Goal: Task Accomplishment & Management: Manage account settings

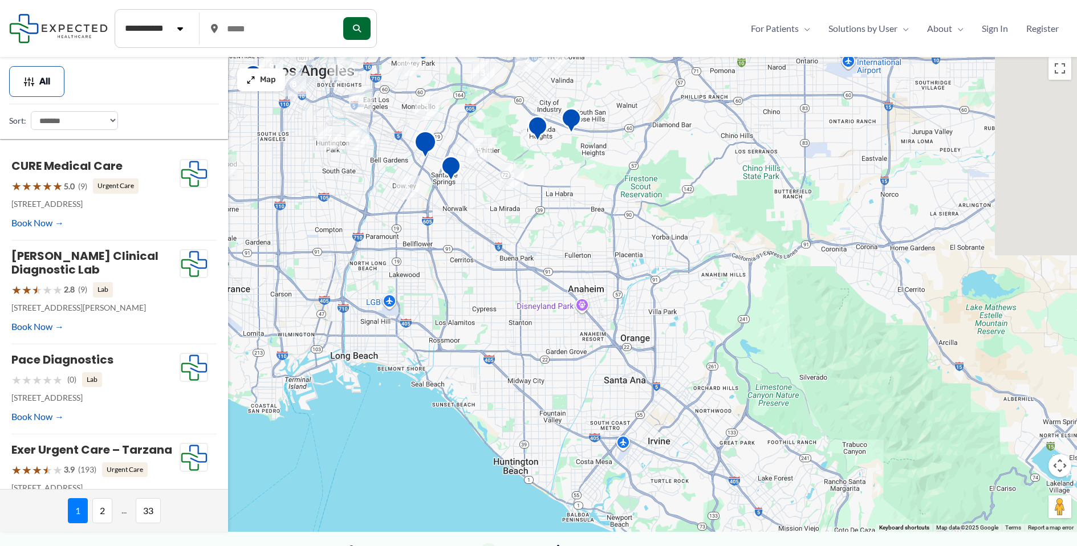
drag, startPoint x: 712, startPoint y: 401, endPoint x: 437, endPoint y: 152, distance: 370.4
click at [437, 152] on div "To navigate, press the arrow keys." at bounding box center [538, 291] width 1077 height 480
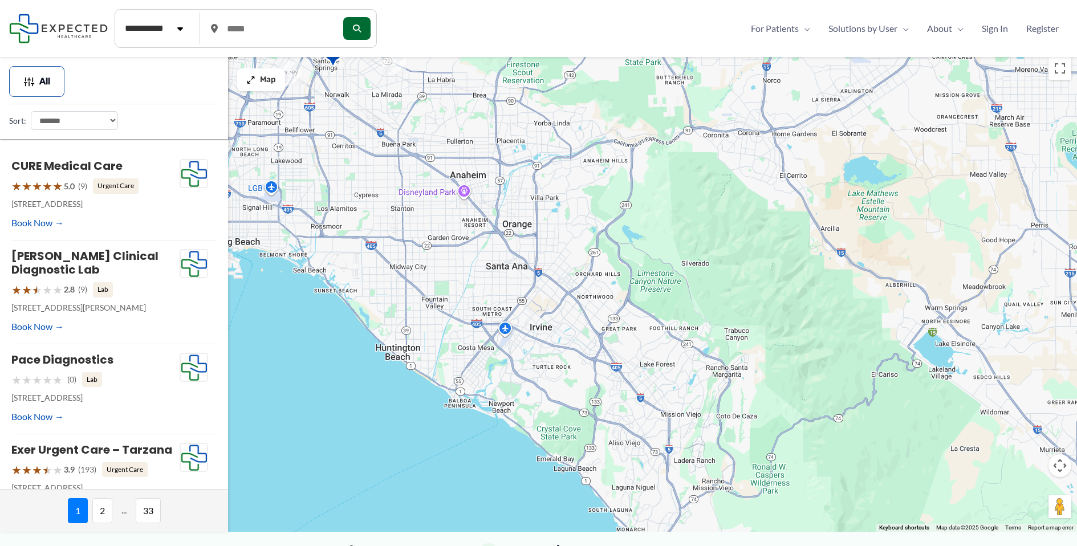
drag, startPoint x: 739, startPoint y: 402, endPoint x: 476, endPoint y: 209, distance: 326.6
click at [483, 216] on div "To navigate, press the arrow keys." at bounding box center [538, 291] width 1077 height 480
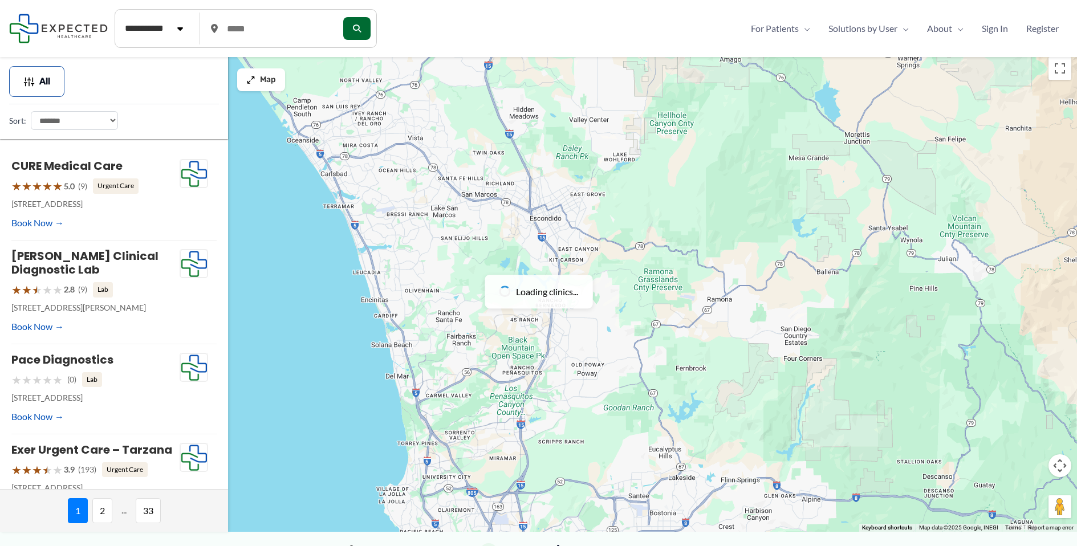
drag, startPoint x: 430, startPoint y: 327, endPoint x: 826, endPoint y: 378, distance: 399.9
click at [826, 378] on div at bounding box center [538, 291] width 1077 height 480
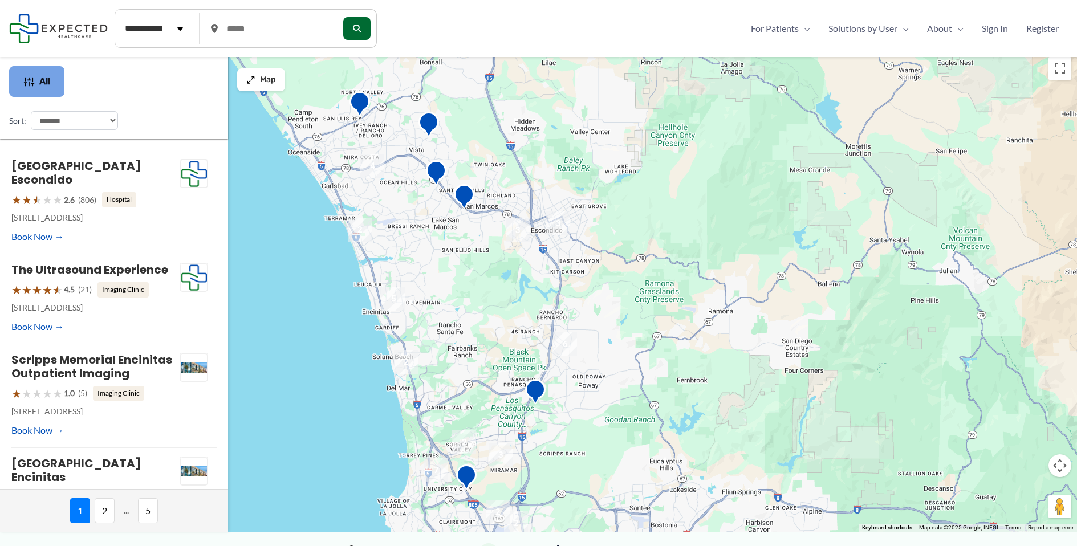
click at [46, 83] on span "All" at bounding box center [44, 82] width 11 height 8
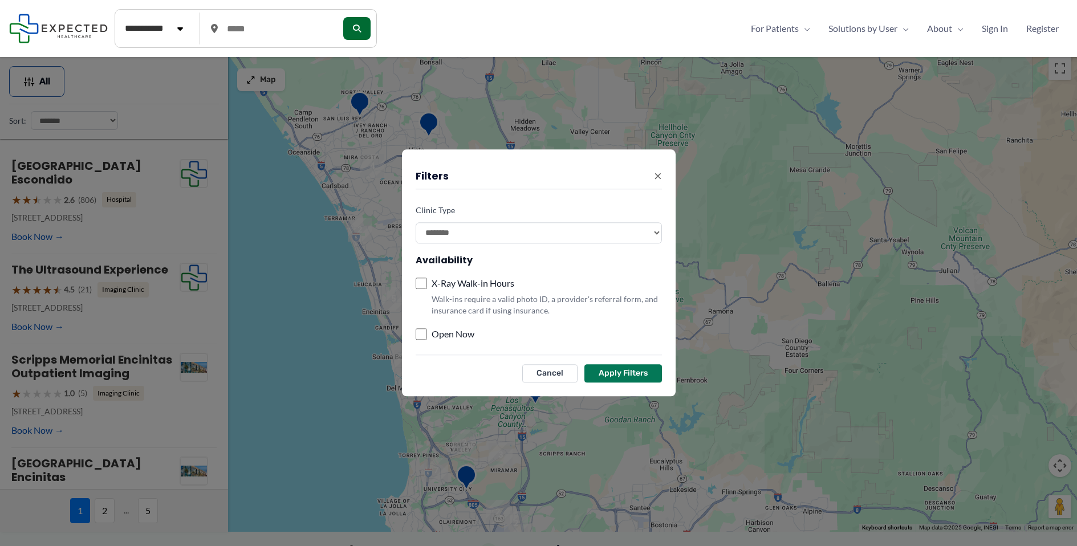
click at [471, 243] on select "**********" at bounding box center [538, 232] width 246 height 21
select select "**********"
click at [415, 222] on select "**********" at bounding box center [538, 232] width 246 height 21
click at [651, 378] on button "Apply Filters" at bounding box center [623, 374] width 78 height 18
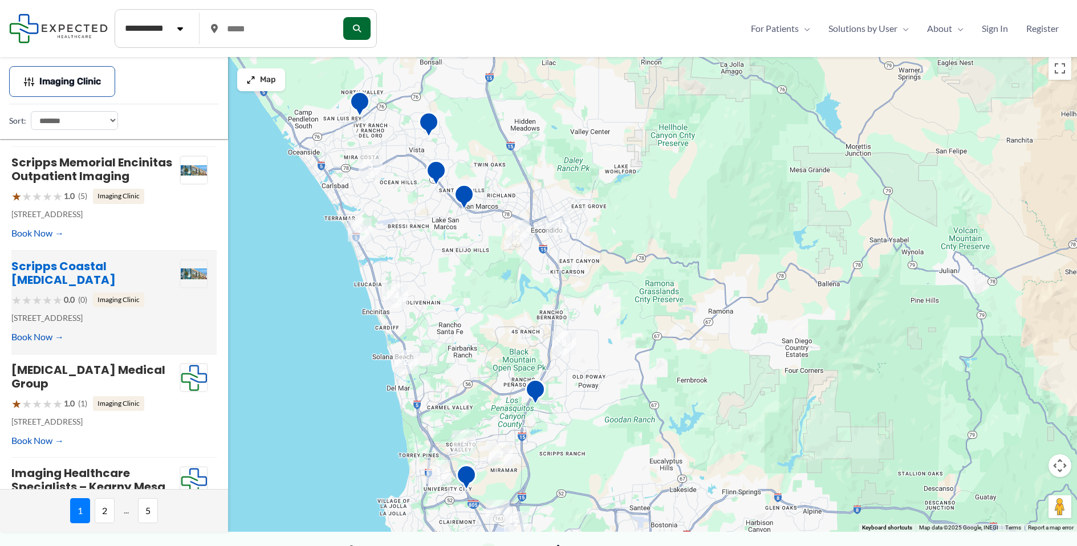
scroll to position [154, 0]
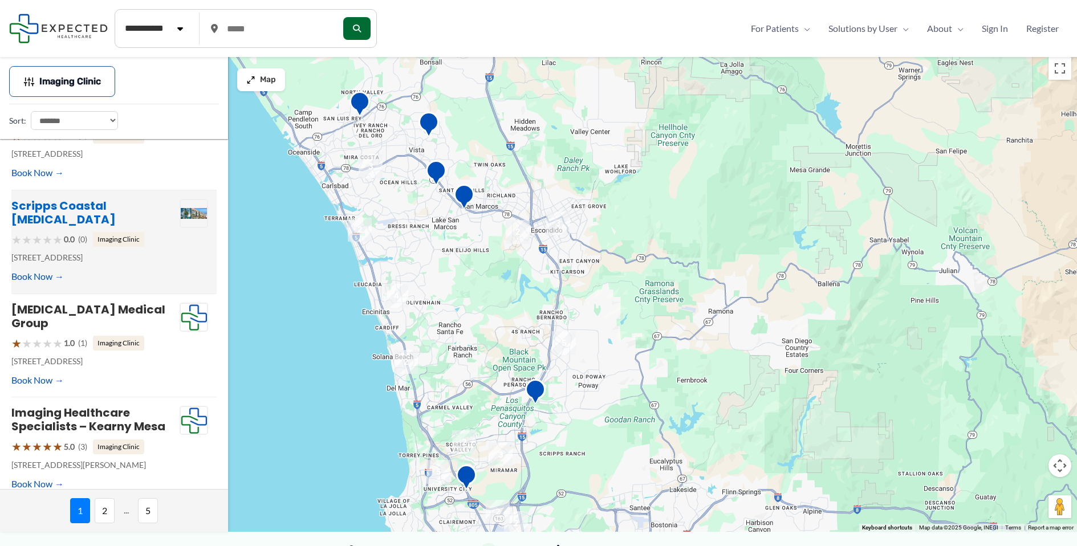
click at [100, 218] on link "Scripps Coastal Radiology" at bounding box center [63, 213] width 104 height 30
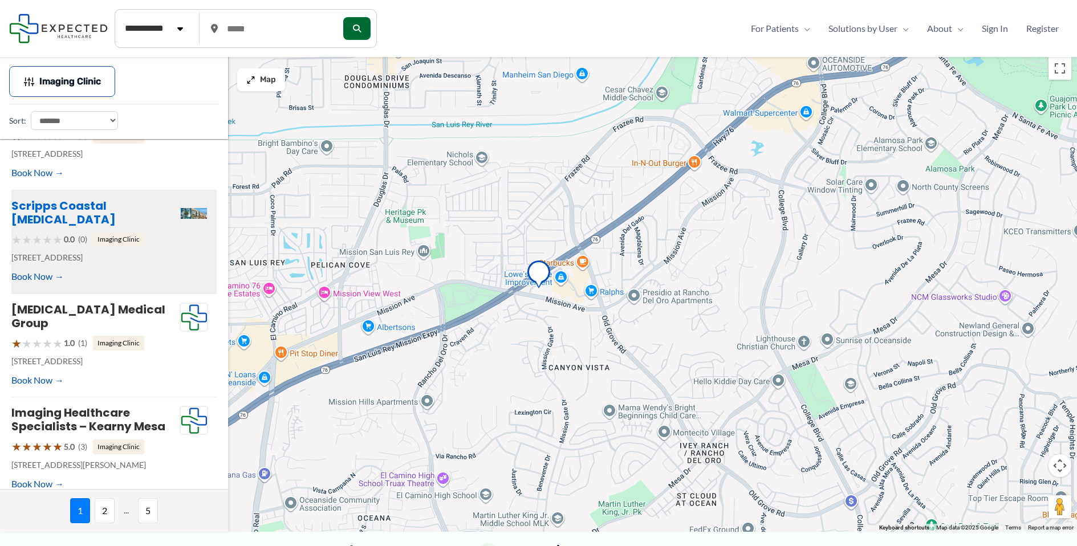
click at [67, 215] on link "Scripps Coastal Radiology" at bounding box center [63, 213] width 104 height 30
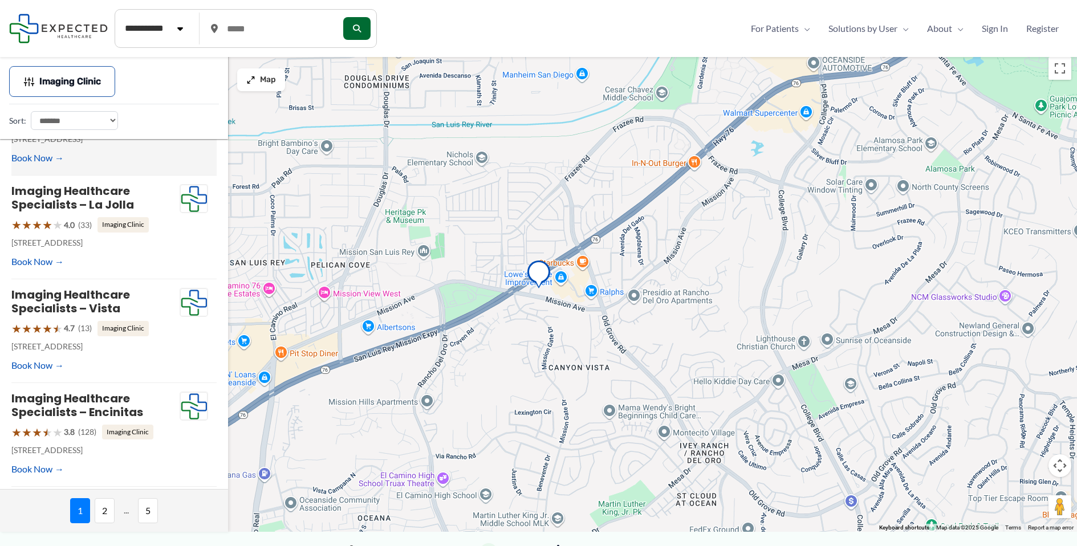
scroll to position [698, 0]
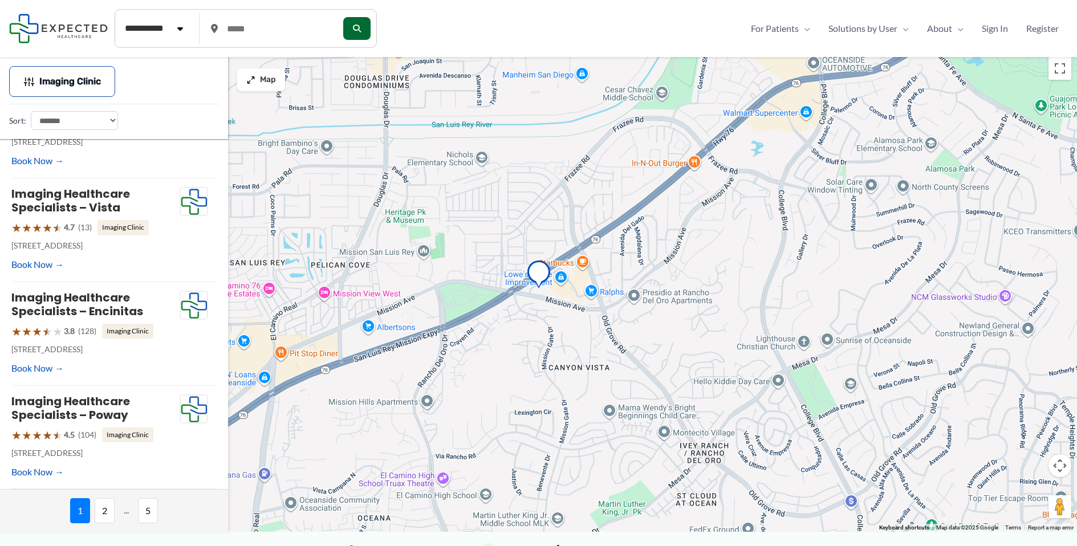
click at [107, 515] on span "2" at bounding box center [105, 510] width 20 height 25
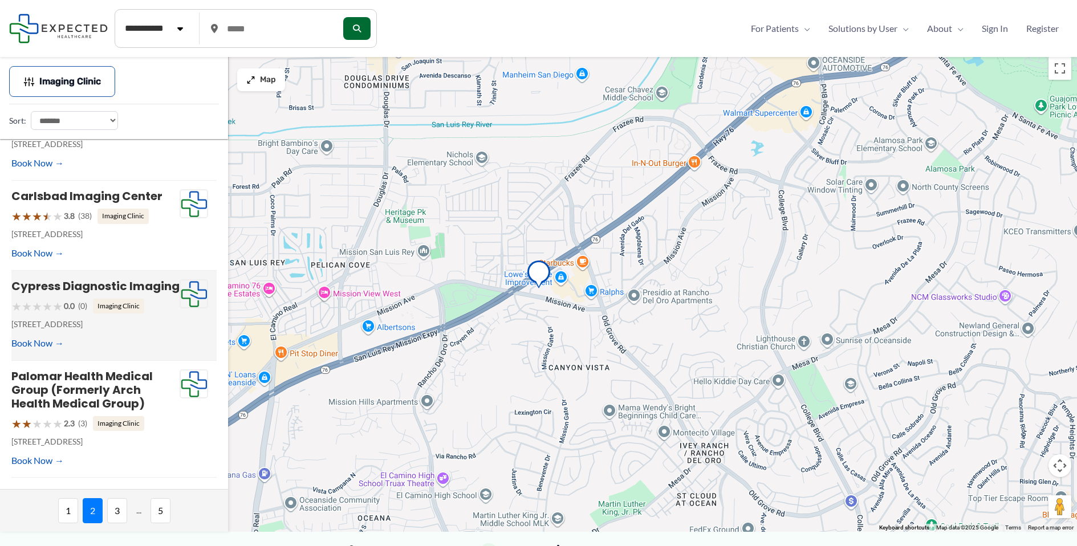
scroll to position [655, 0]
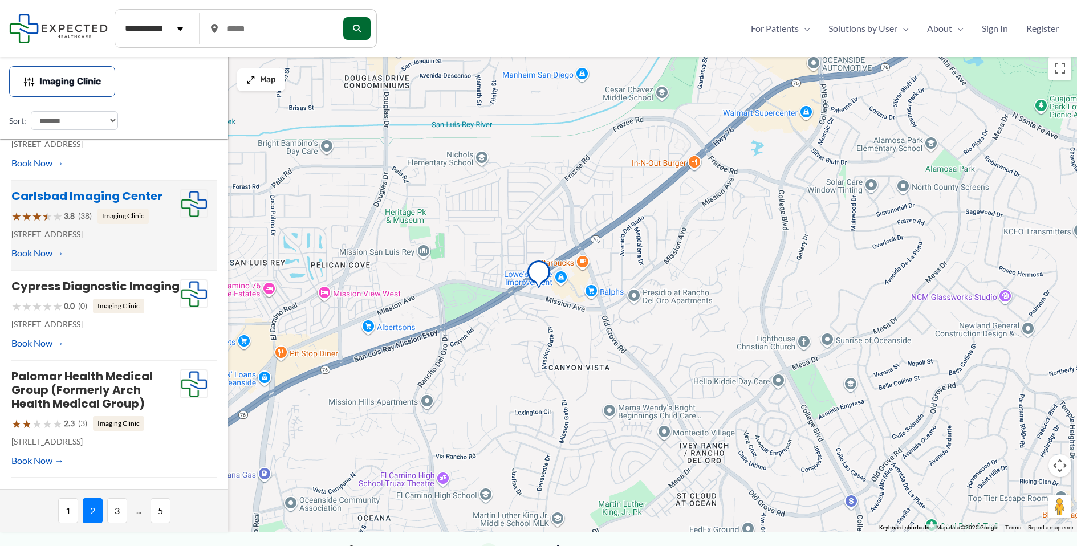
click at [99, 188] on link "Carlsbad Imaging Center" at bounding box center [86, 196] width 151 height 16
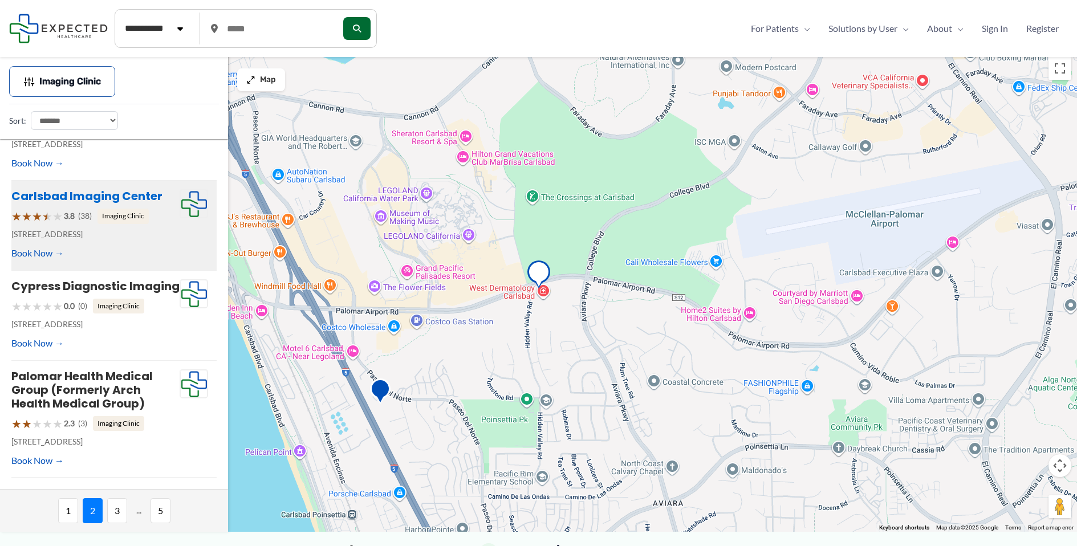
click at [107, 188] on link "Carlsbad Imaging Center" at bounding box center [86, 196] width 151 height 16
click at [121, 514] on span "3" at bounding box center [117, 510] width 20 height 25
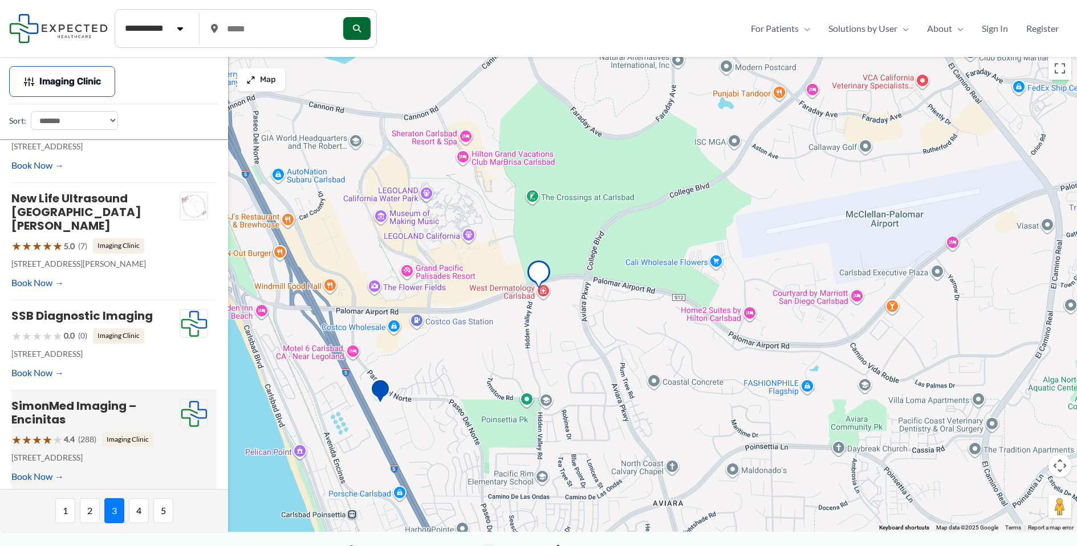
scroll to position [724, 0]
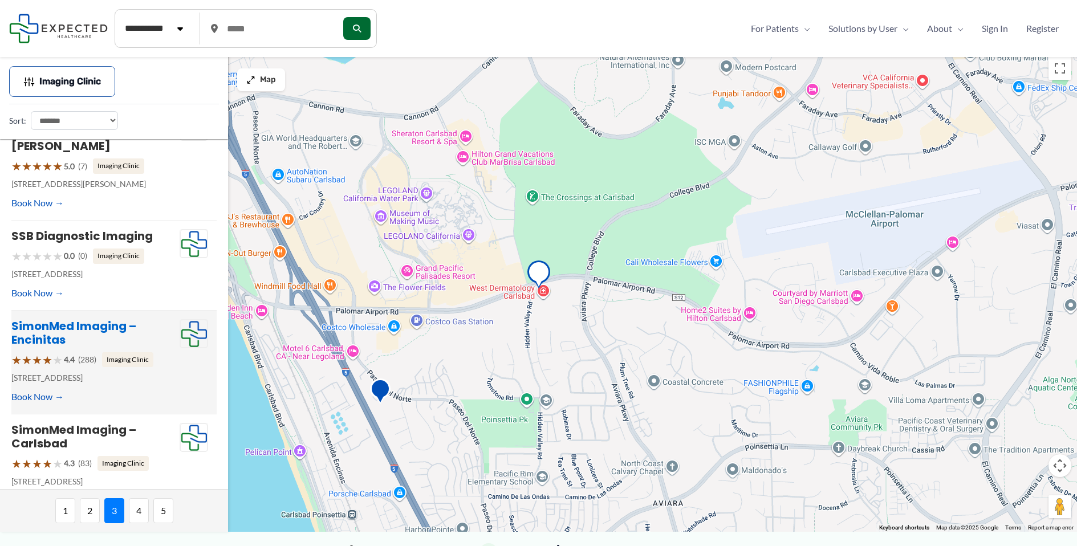
click at [71, 318] on link "SimonMed Imaging – Encinitas" at bounding box center [73, 333] width 125 height 30
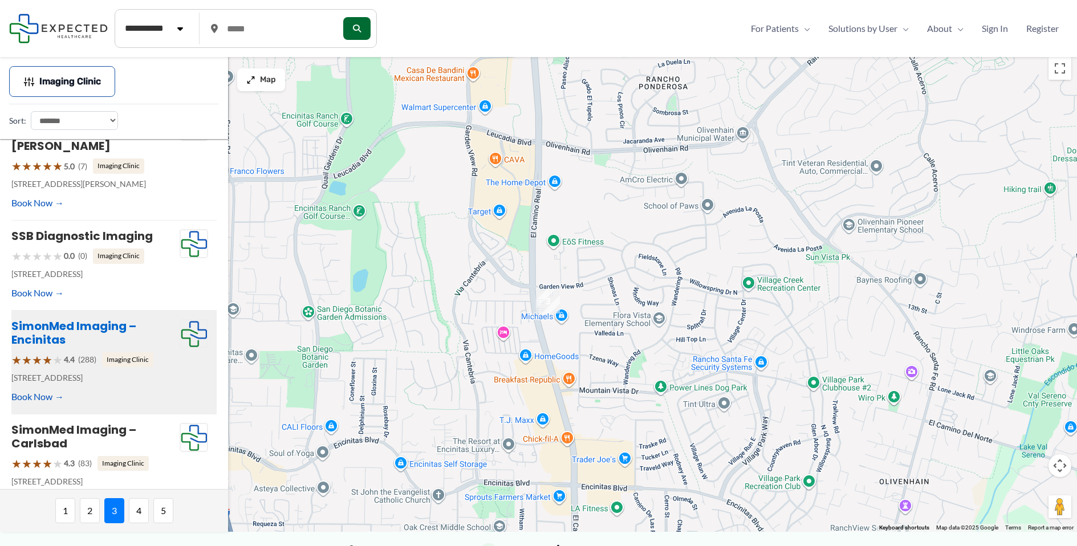
click at [56, 318] on link "SimonMed Imaging – Encinitas" at bounding box center [73, 333] width 125 height 30
click at [127, 514] on div "1 2 3 4 5" at bounding box center [114, 510] width 228 height 43
click at [136, 510] on span "4" at bounding box center [139, 510] width 20 height 25
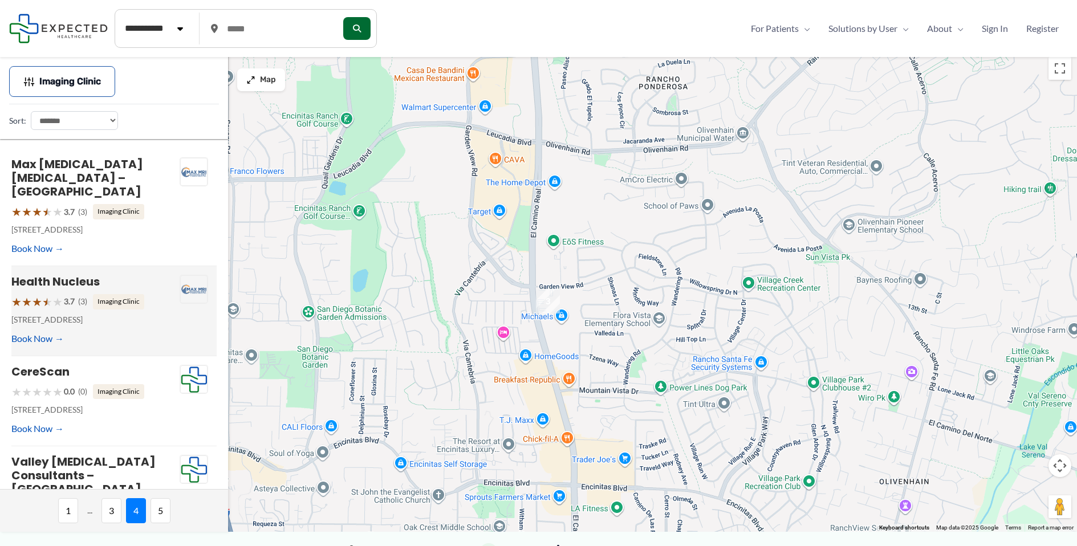
scroll to position [2, 0]
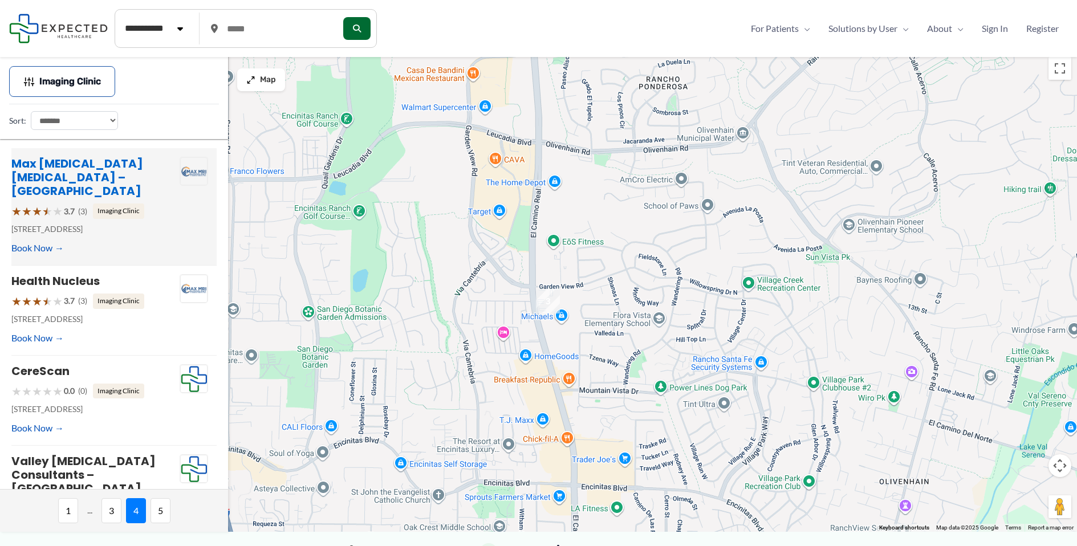
click at [74, 170] on link "Max MRI Radiology – San Diego" at bounding box center [77, 177] width 132 height 43
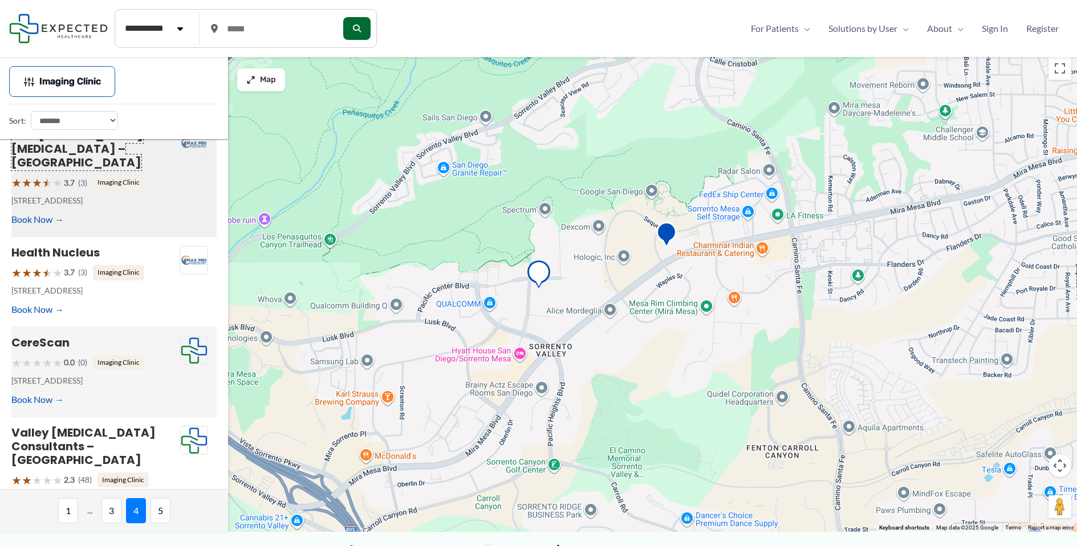
scroll to position [113, 0]
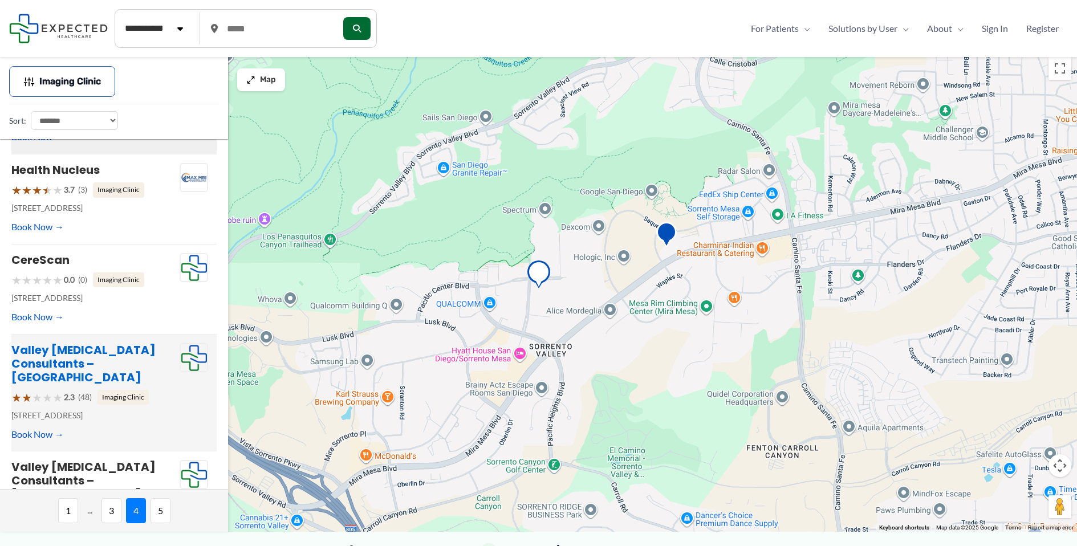
click at [63, 342] on link "Valley Radiology Consultants – Poway" at bounding box center [83, 363] width 144 height 43
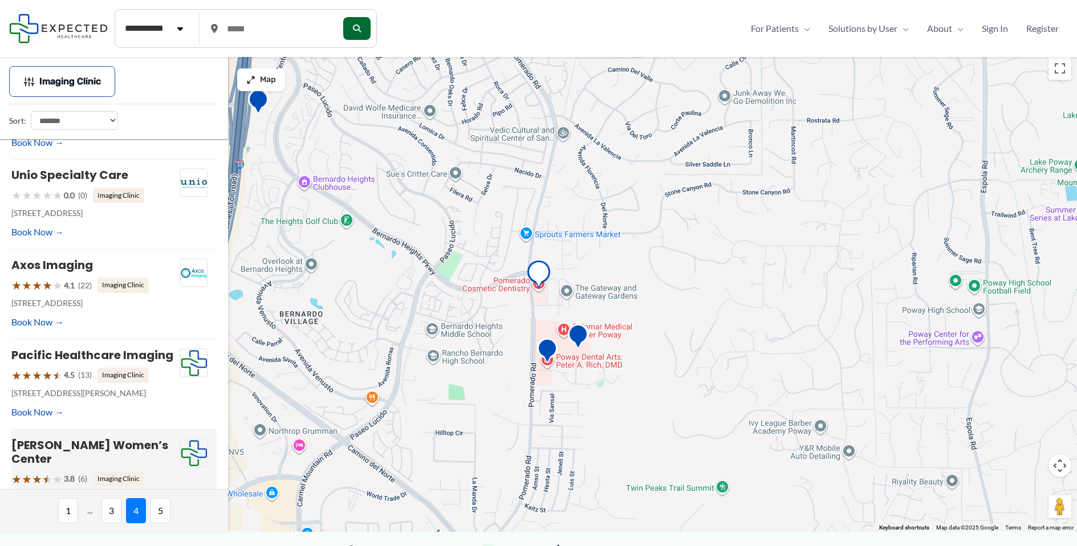
scroll to position [579, 0]
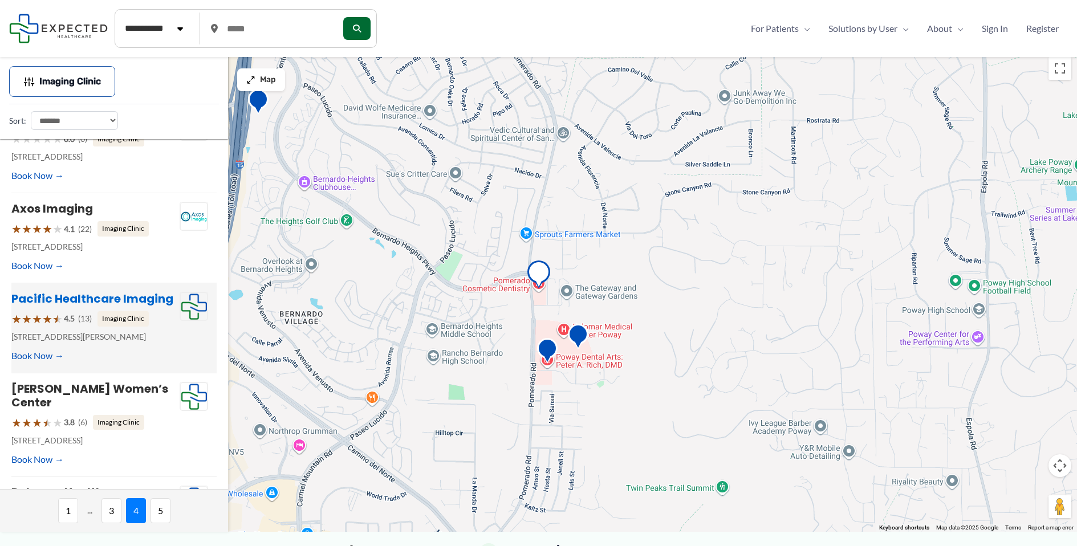
click at [87, 291] on link "Pacific Healthcare Imaging" at bounding box center [92, 299] width 162 height 16
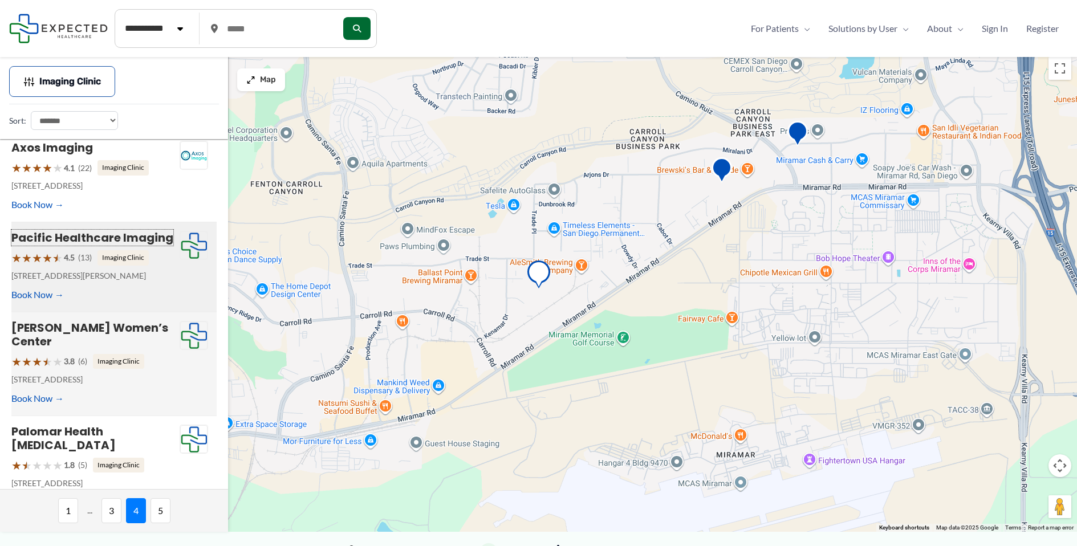
scroll to position [642, 0]
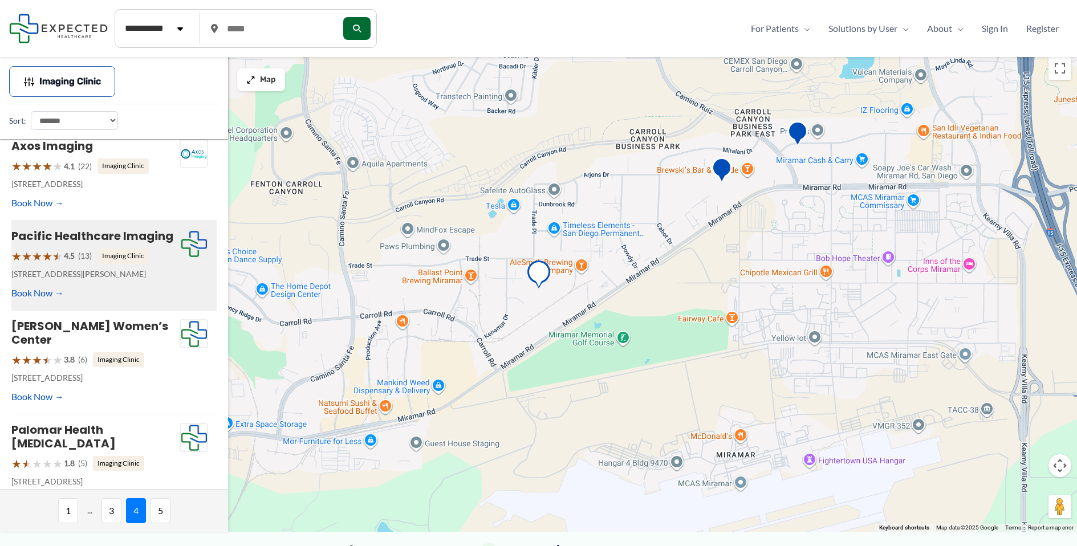
click at [166, 515] on span "5" at bounding box center [160, 510] width 20 height 25
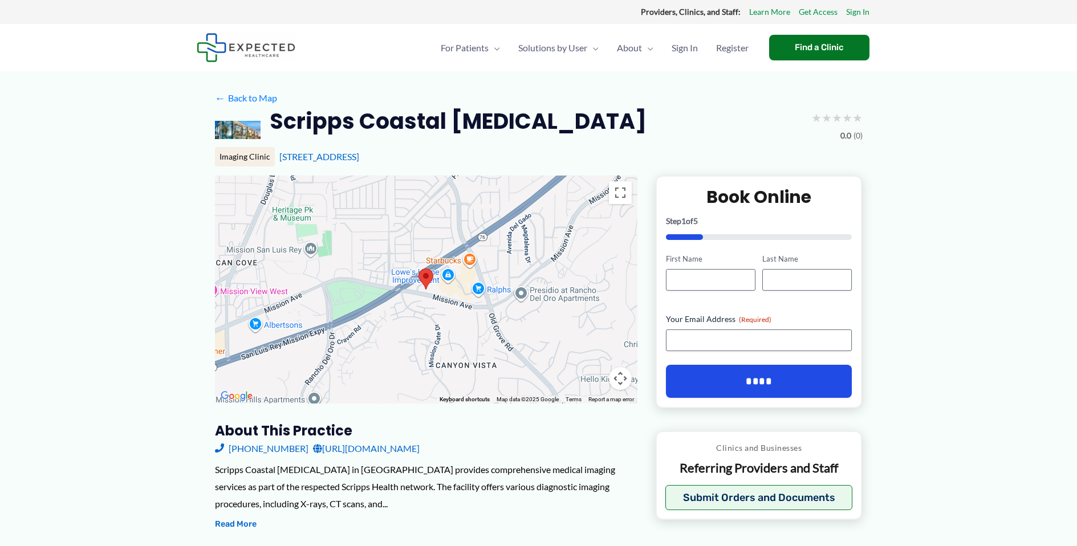
click at [419, 452] on link "https://www.scripps.org/locations/scripps-coastal-medical-center__scripps-coast…" at bounding box center [366, 448] width 107 height 17
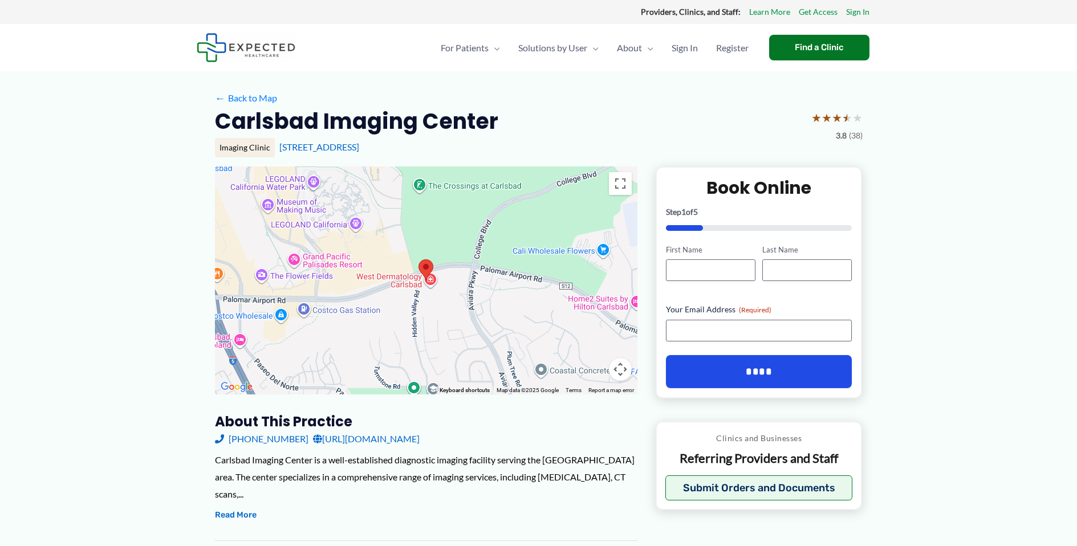
click at [370, 439] on link "http://www.carlsbadimaging.com/" at bounding box center [366, 438] width 107 height 17
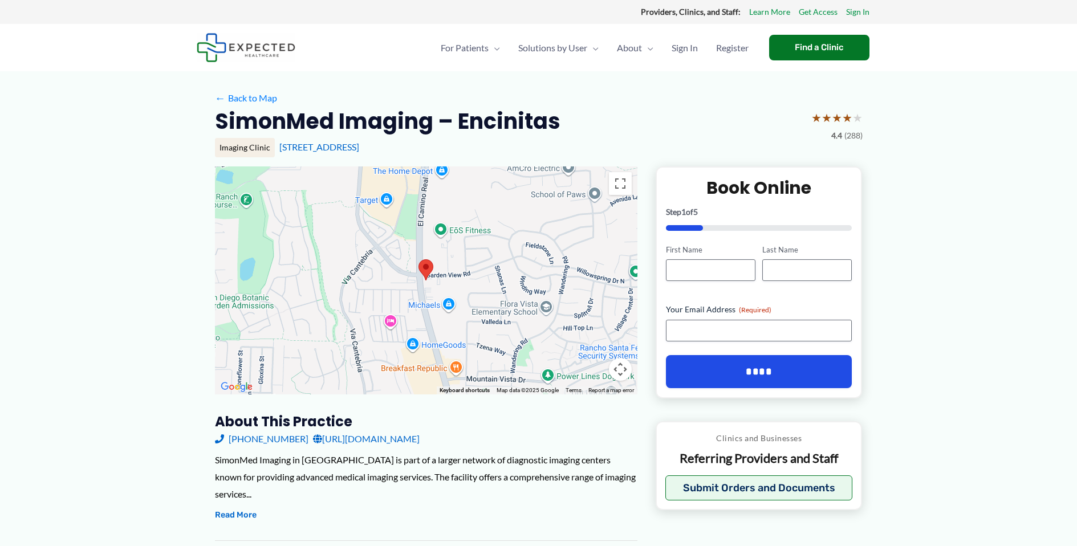
click at [419, 440] on link "https://www.simonmed.com/locations/ca/encinitas/" at bounding box center [366, 438] width 107 height 17
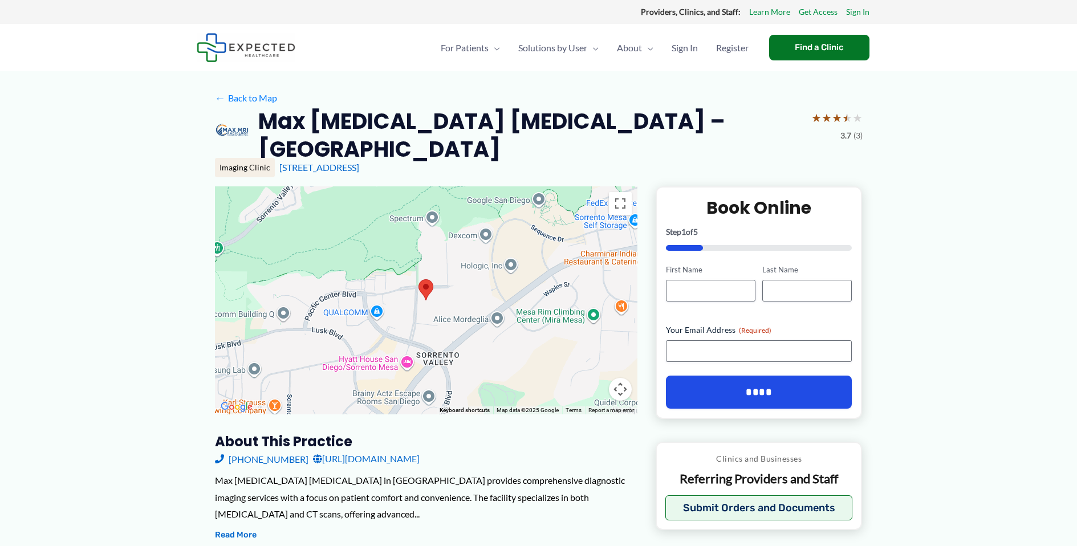
click at [419, 450] on link "https://maxmriradiology.com/san-diego-ca/" at bounding box center [366, 458] width 107 height 17
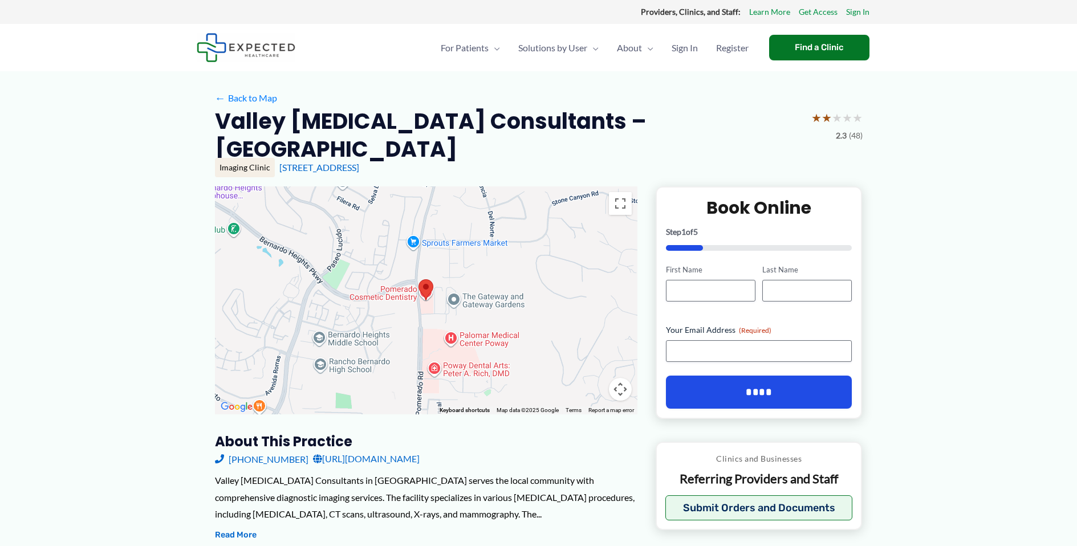
click at [371, 450] on link "http://www.valleyrad.com/" at bounding box center [366, 458] width 107 height 17
click at [520, 120] on h2 "Valley Radiology Consultants – Poway" at bounding box center [508, 135] width 587 height 56
click at [490, 117] on h2 "Valley Radiology Consultants – Poway" at bounding box center [508, 135] width 587 height 56
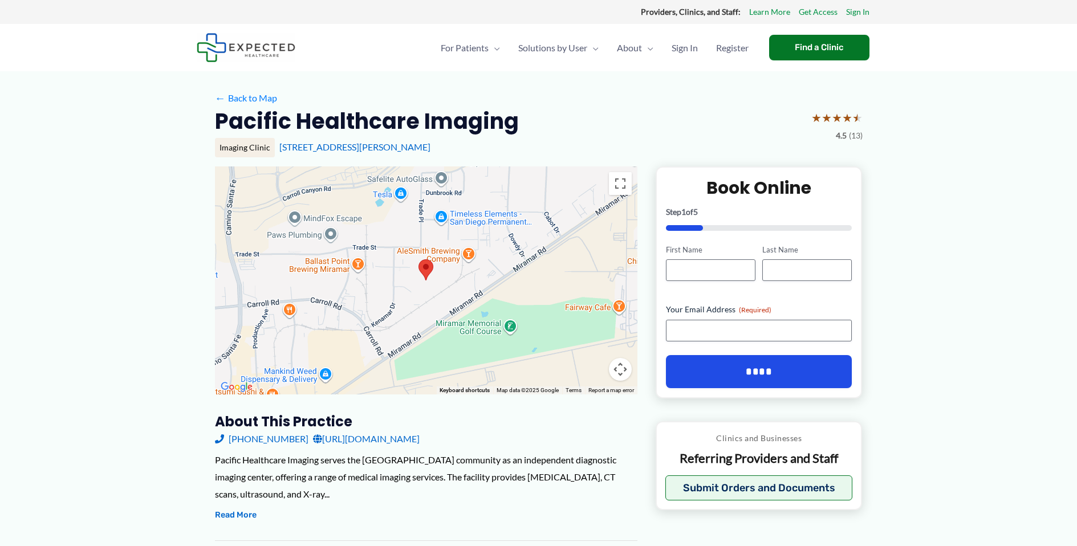
click at [369, 432] on link "http://www.pacifichealthusa.com/" at bounding box center [366, 438] width 107 height 17
click at [356, 115] on h2 "Pacific Healthcare Imaging" at bounding box center [367, 121] width 304 height 28
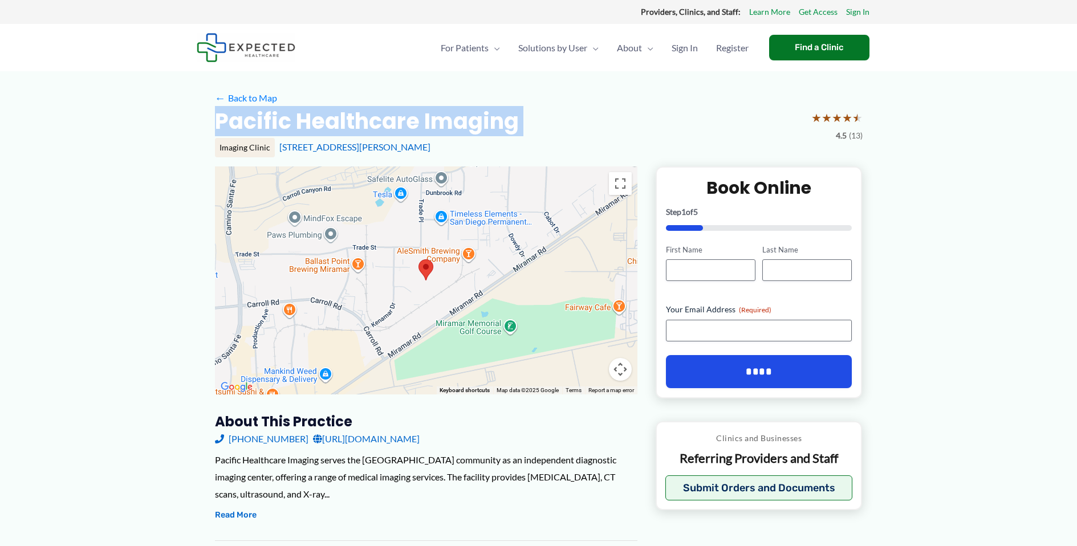
click at [356, 115] on h2 "Pacific Healthcare Imaging" at bounding box center [367, 121] width 304 height 28
copy div "Pacific Healthcare Imaging"
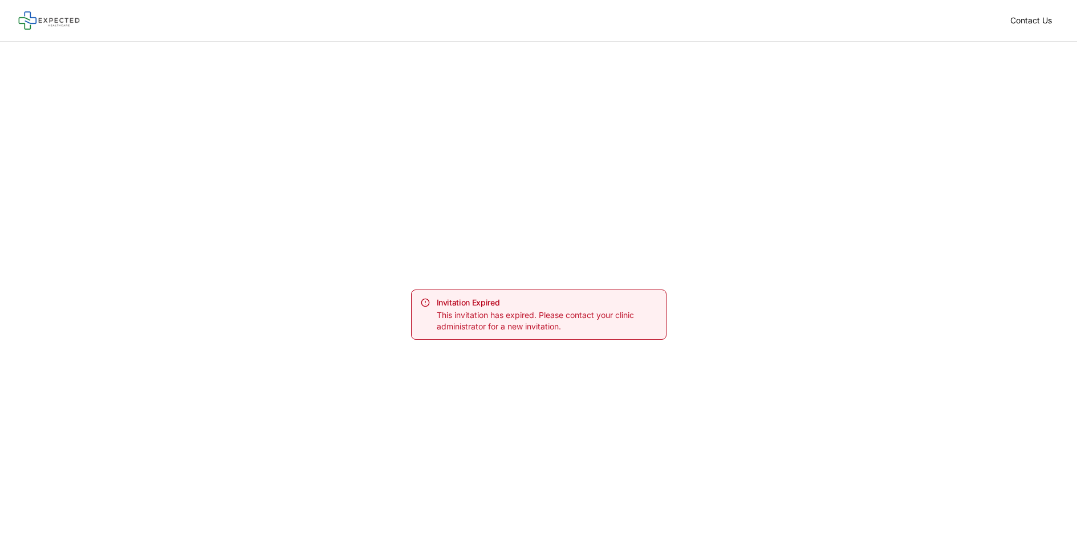
click at [628, 109] on div "Invitation Expired This invitation has expired. Please contact your clinic admi…" at bounding box center [538, 315] width 1077 height 546
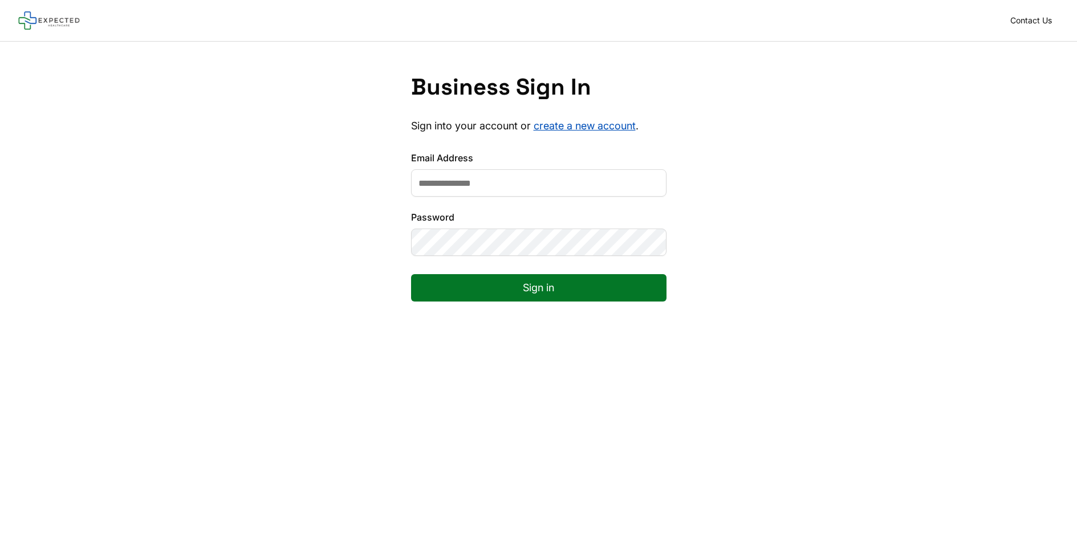
drag, startPoint x: 502, startPoint y: 162, endPoint x: 506, endPoint y: 169, distance: 7.9
click at [505, 168] on div "Email Address" at bounding box center [538, 174] width 255 height 46
click at [507, 172] on input "Email Address" at bounding box center [538, 182] width 255 height 27
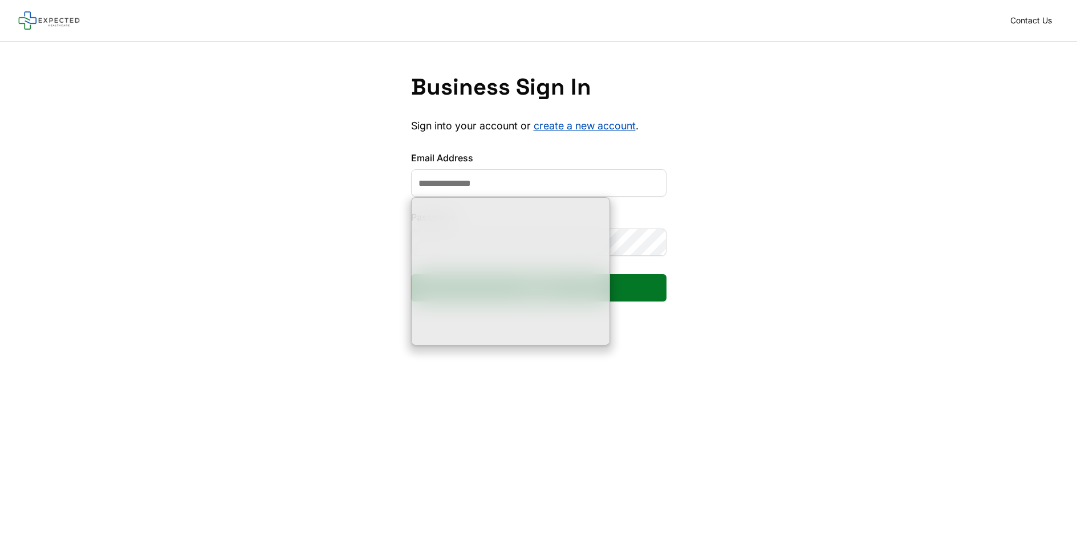
type input "**********"
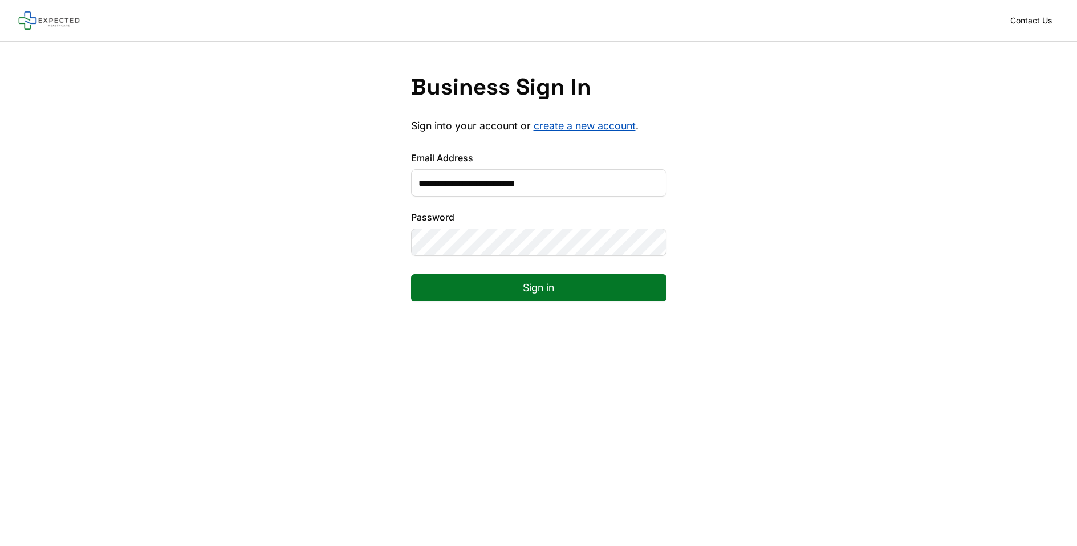
click at [411, 274] on button "Sign in" at bounding box center [538, 287] width 255 height 27
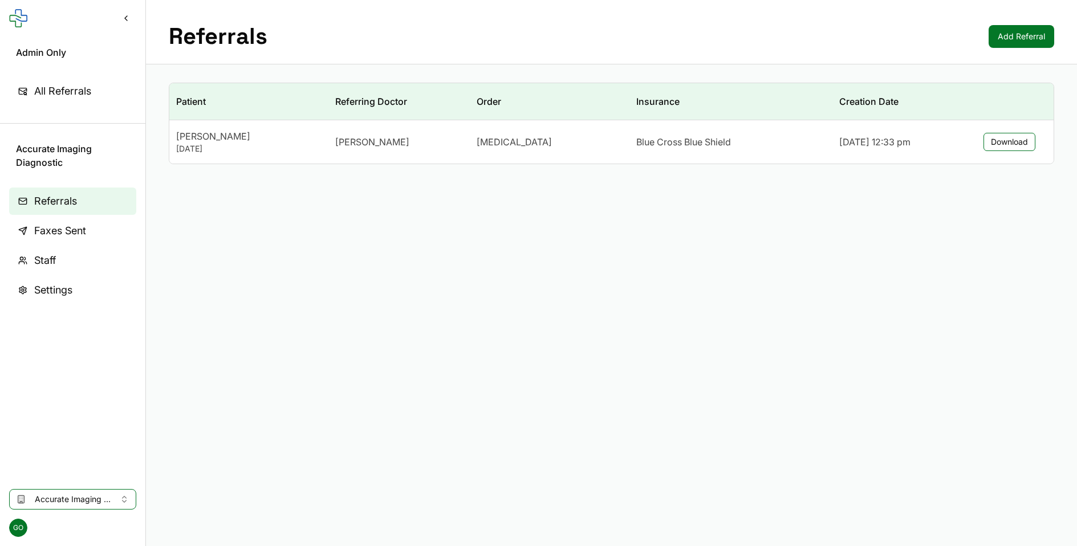
click at [75, 507] on button "Accurate Imaging Diagnostic" at bounding box center [72, 499] width 127 height 21
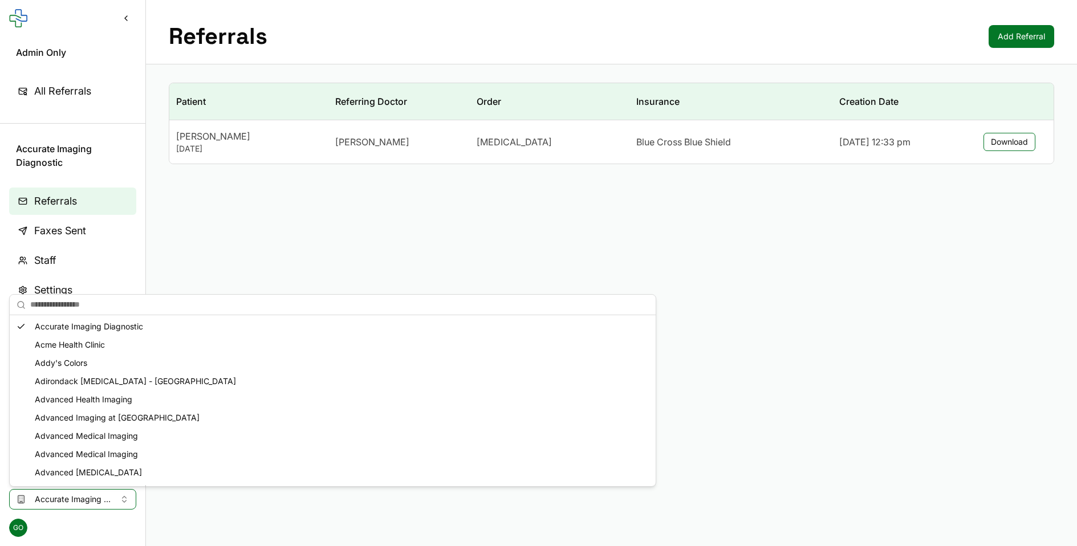
click at [89, 348] on div "Acme Health Clinic" at bounding box center [332, 345] width 641 height 18
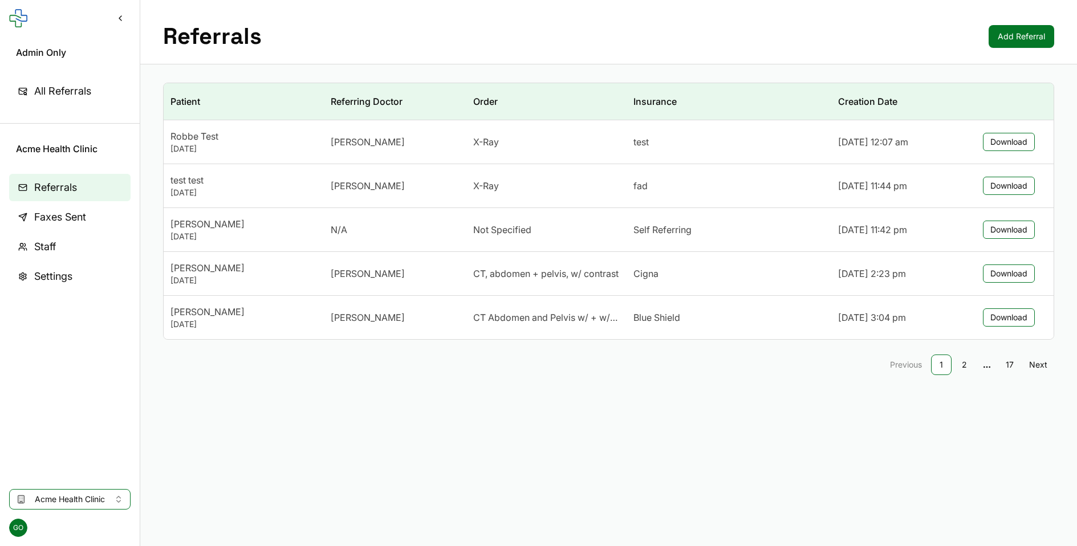
click at [66, 240] on link "Staff" at bounding box center [69, 246] width 121 height 27
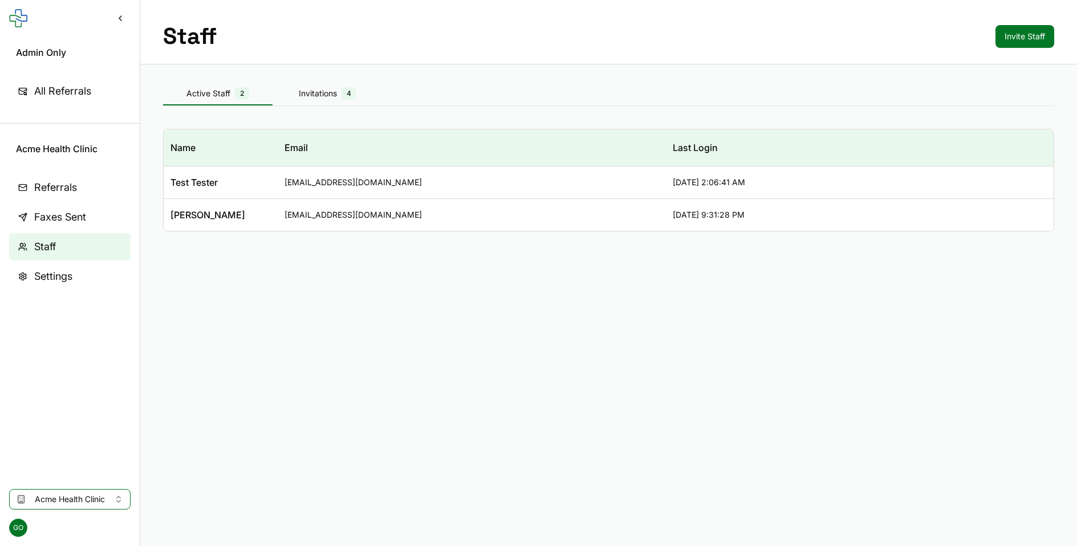
click at [1020, 39] on button "Invite Staff" at bounding box center [1024, 36] width 59 height 23
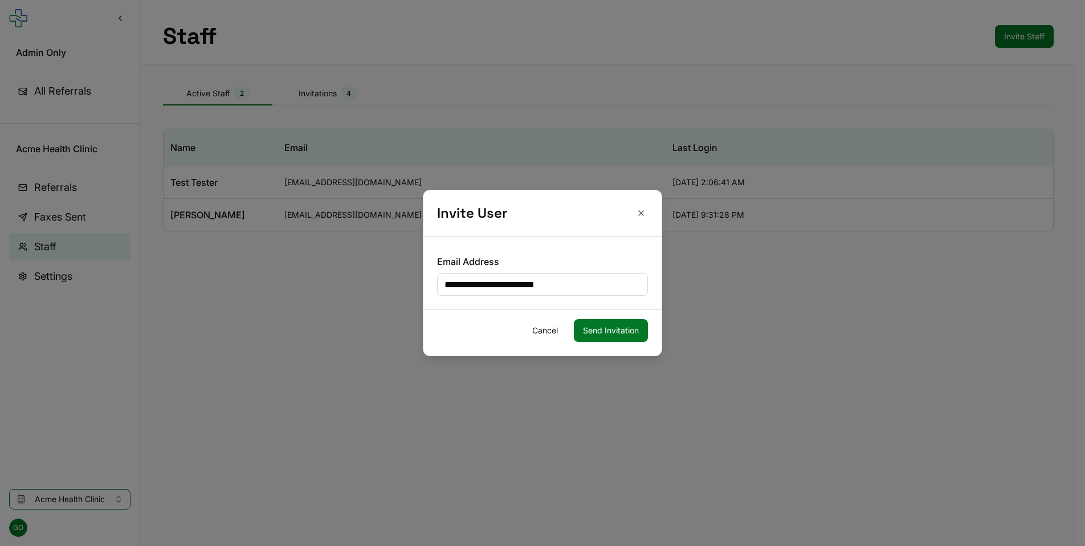
type input "**********"
click at [574, 319] on button "Send Invitation" at bounding box center [611, 330] width 74 height 23
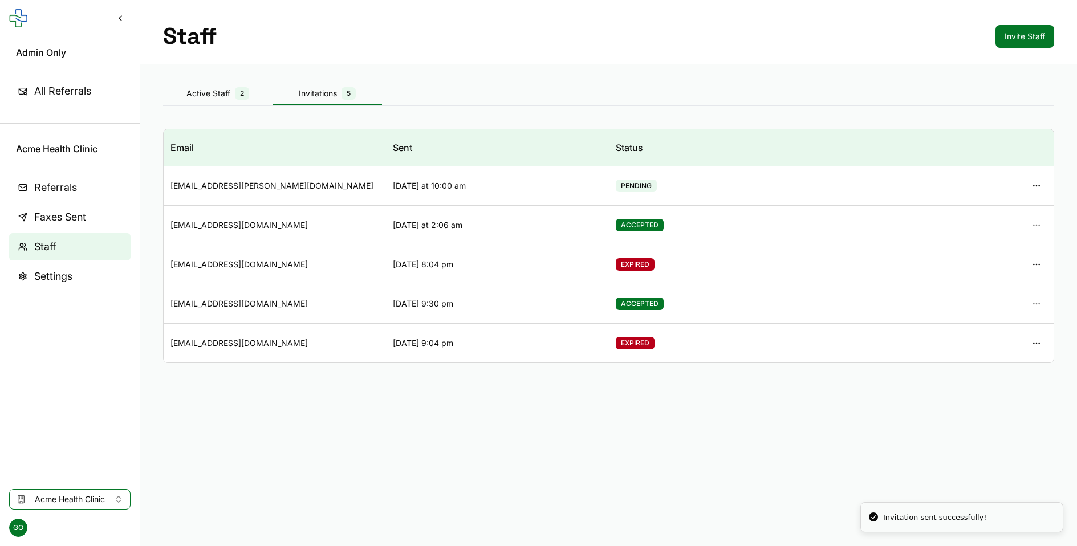
click at [1041, 182] on button "button" at bounding box center [1036, 186] width 21 height 21
click at [992, 208] on button "Copy Invitation Link" at bounding box center [983, 211] width 122 height 21
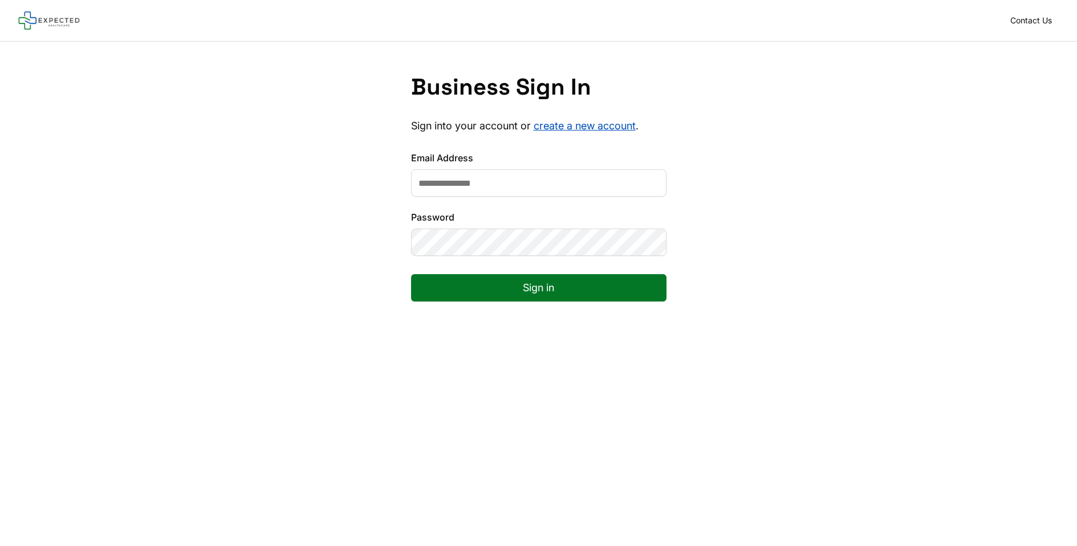
click at [507, 185] on input "Email Address" at bounding box center [538, 182] width 255 height 27
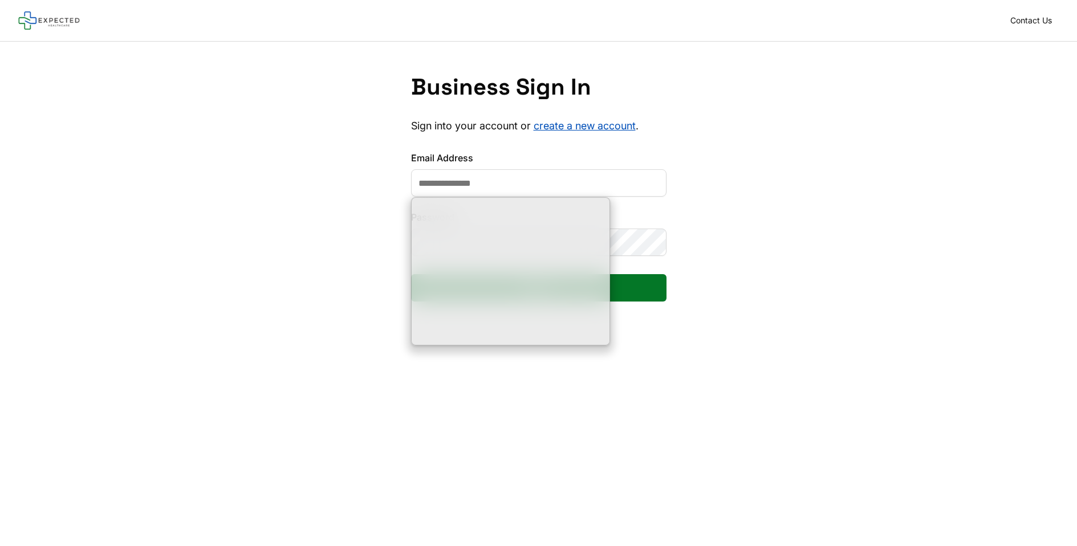
type input "**********"
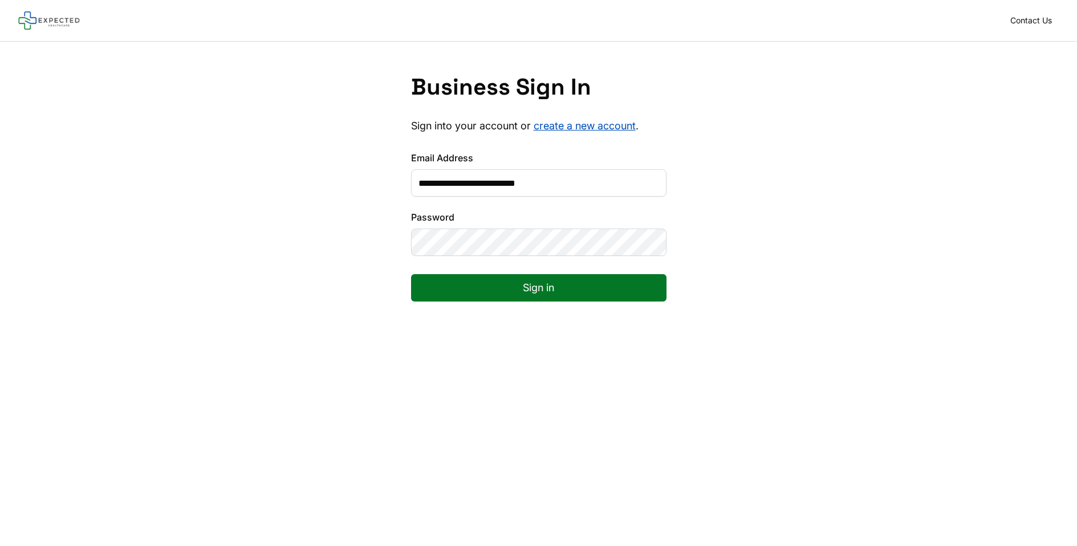
click at [411, 274] on button "Sign in" at bounding box center [538, 287] width 255 height 27
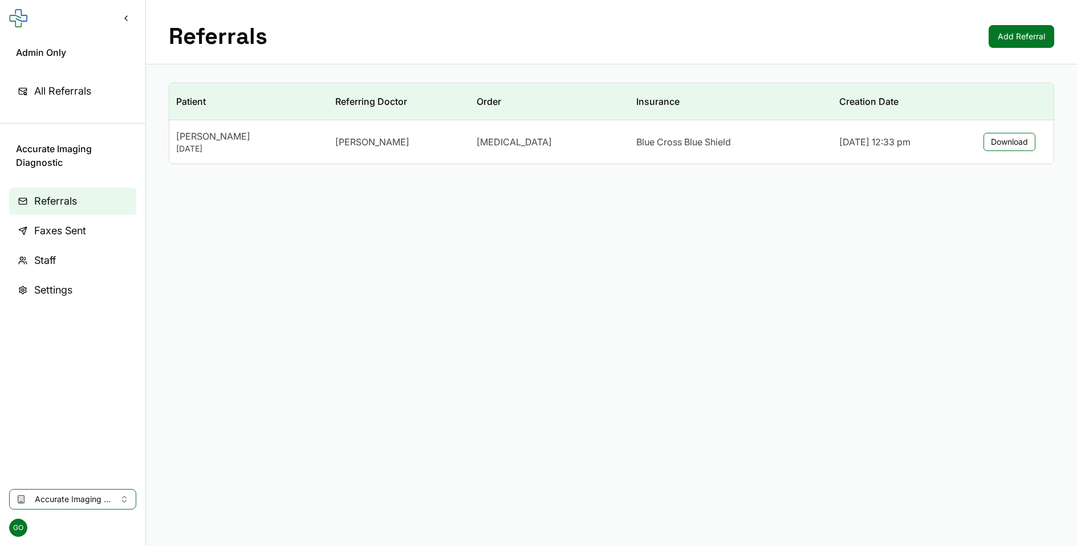
click at [96, 252] on link "Staff" at bounding box center [72, 260] width 127 height 27
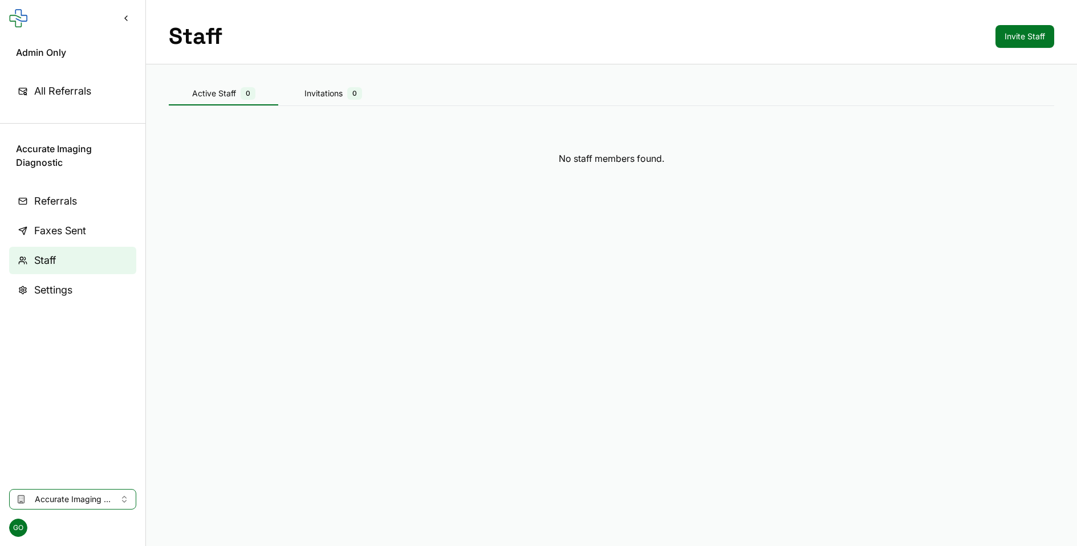
click at [56, 257] on span "Staff" at bounding box center [45, 260] width 22 height 16
click at [626, 168] on div "No staff members found." at bounding box center [611, 147] width 885 height 73
click at [484, 174] on div "No staff members found." at bounding box center [611, 147] width 885 height 73
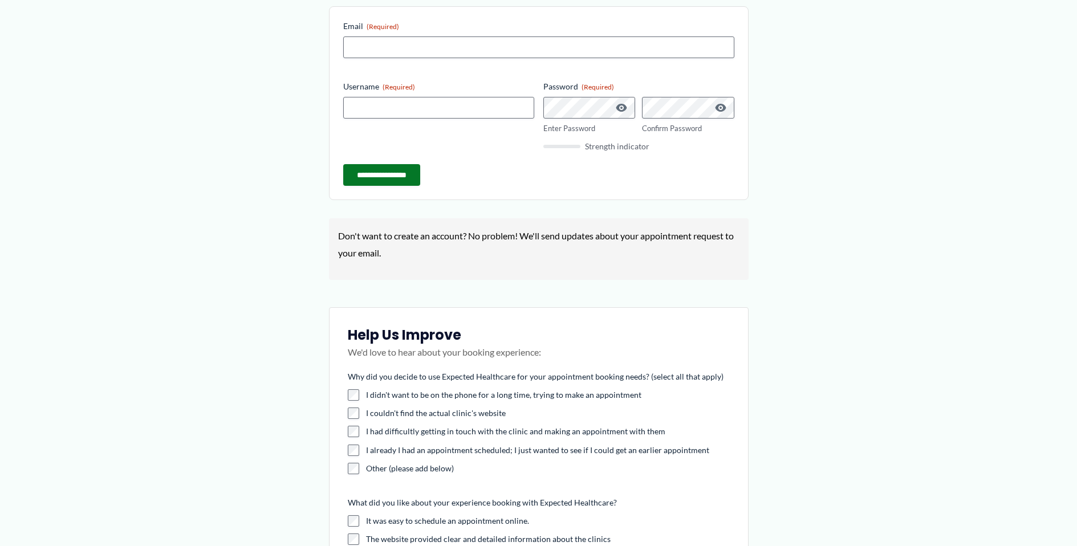
scroll to position [312, 0]
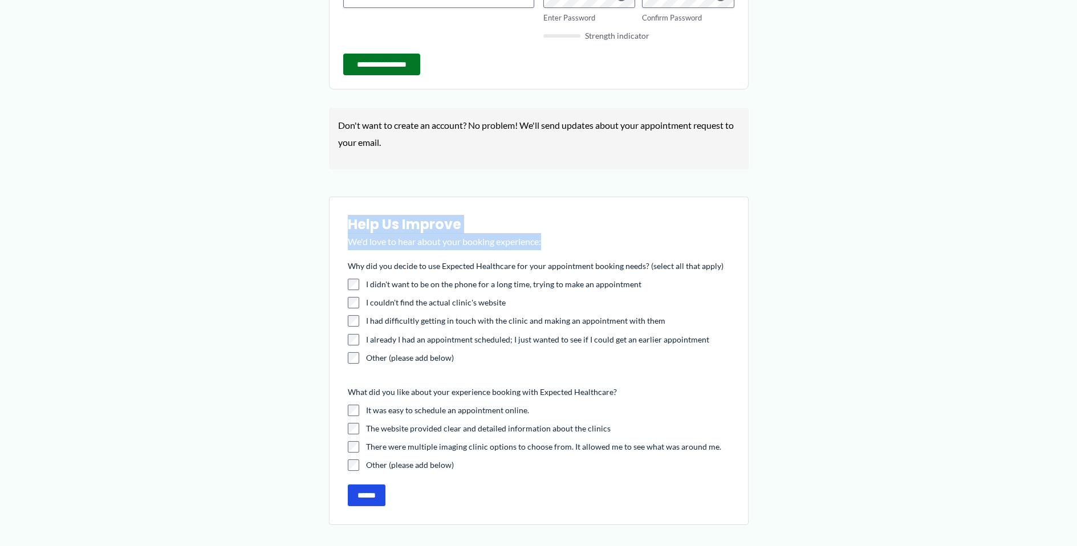
drag, startPoint x: 351, startPoint y: 219, endPoint x: 562, endPoint y: 245, distance: 213.0
click at [562, 245] on div "Help Us Improve We'd love to hear about your booking experience: Why did you de…" at bounding box center [538, 361] width 419 height 328
click at [562, 245] on p "We'd love to hear about your booking experience:" at bounding box center [539, 247] width 382 height 28
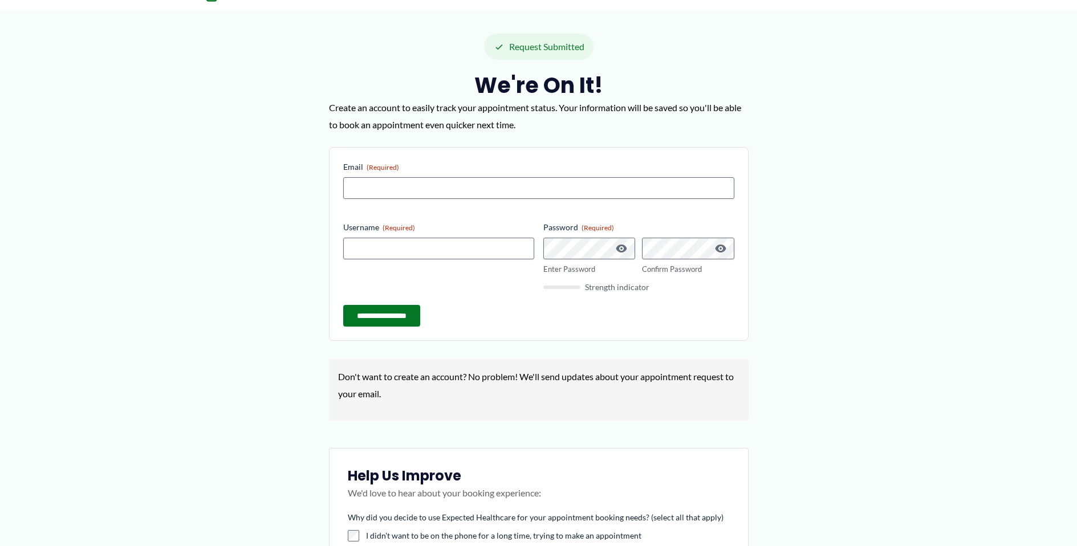
scroll to position [0, 0]
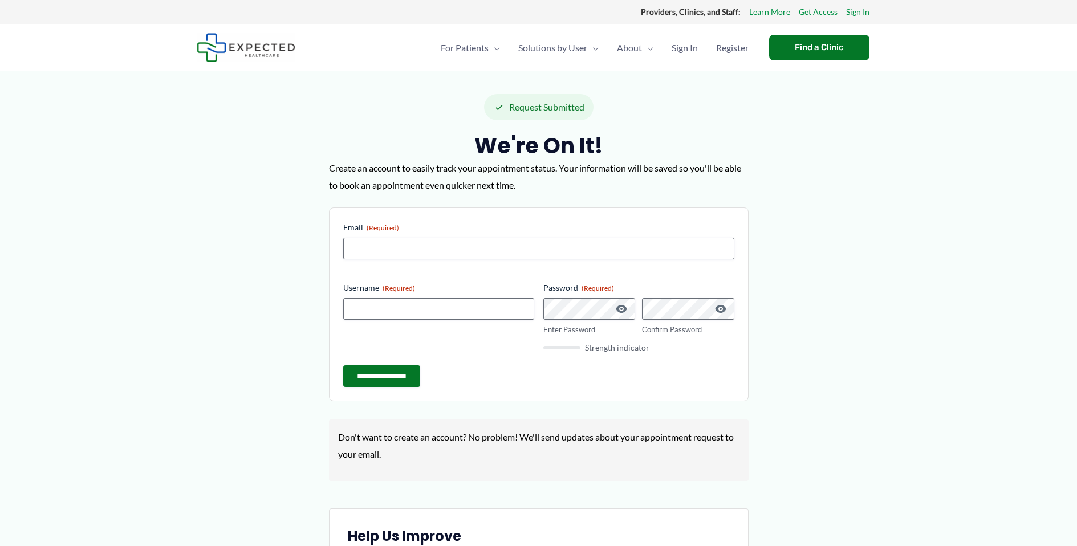
click at [440, 188] on p "Create an account to easily track your appointment status. Your information wil…" at bounding box center [538, 177] width 419 height 34
click at [875, 184] on div "**********" at bounding box center [538, 534] width 1077 height 927
click at [787, 47] on div "Find a Clinic" at bounding box center [819, 48] width 100 height 26
click at [422, 210] on div "**********" at bounding box center [538, 304] width 419 height 194
click at [731, 54] on span "Register" at bounding box center [732, 48] width 32 height 40
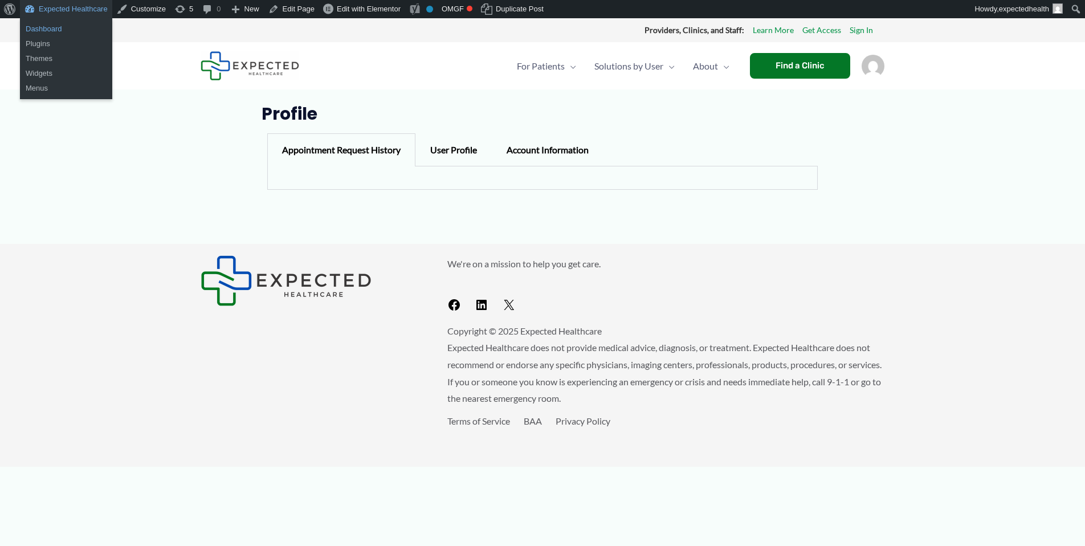
click at [68, 27] on link "Dashboard" at bounding box center [66, 29] width 92 height 15
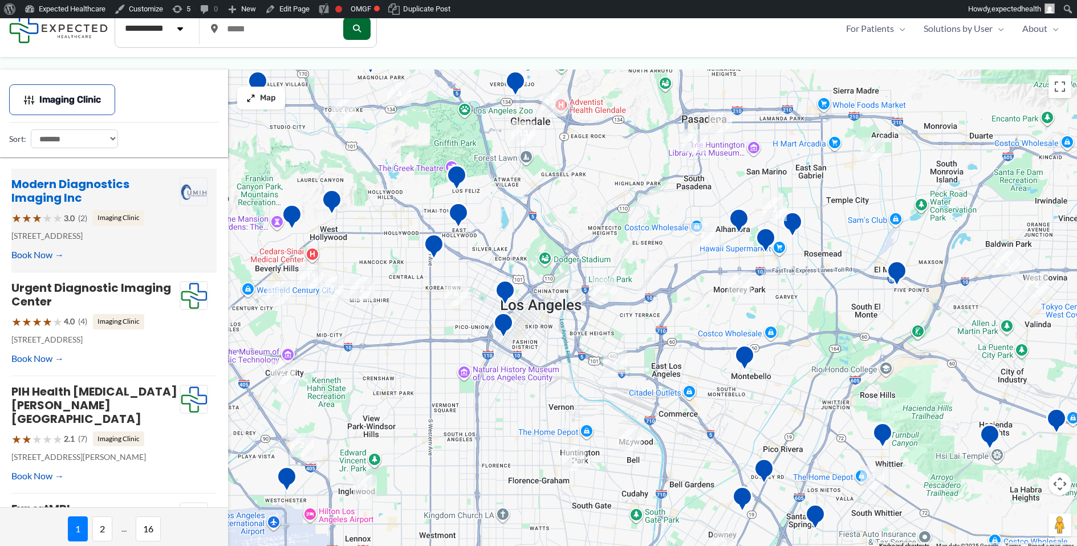
click at [68, 180] on link "Modern Diagnostics Imaging Inc" at bounding box center [70, 191] width 118 height 30
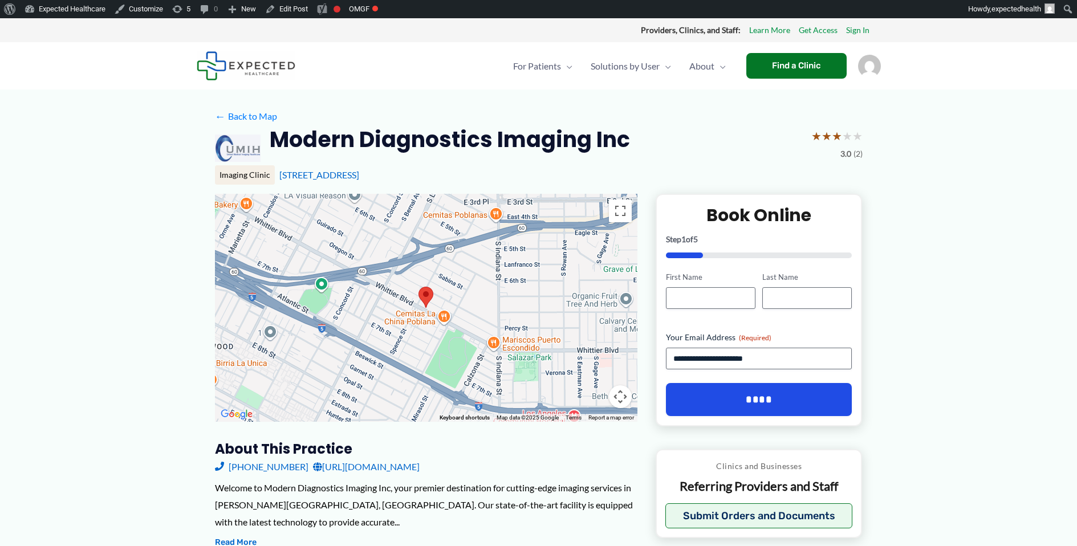
click at [676, 283] on span "First Name" at bounding box center [710, 290] width 96 height 37
click at [680, 290] on input "First Name" at bounding box center [710, 298] width 89 height 22
type input "****"
type input "**********"
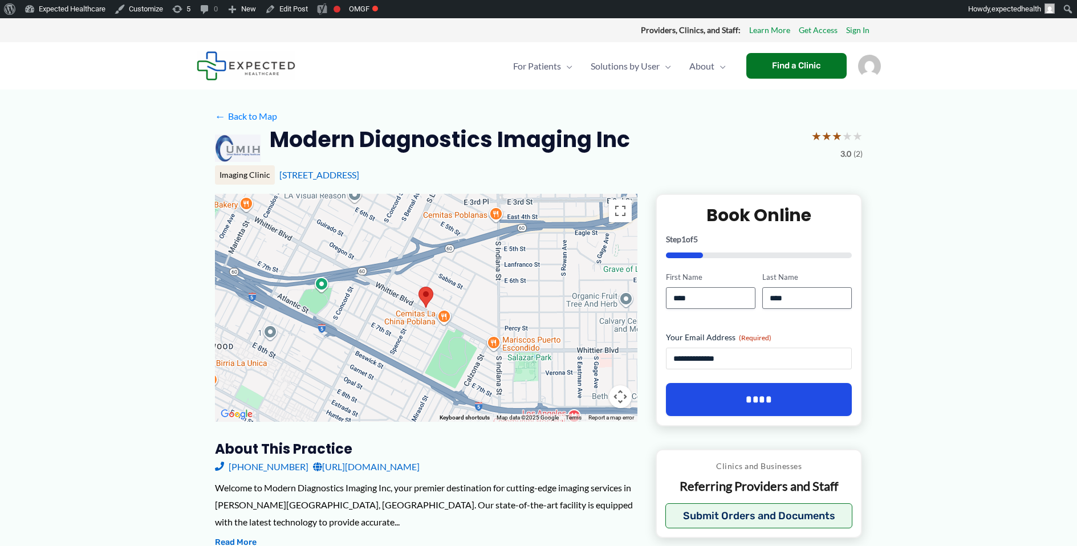
click input "********" at bounding box center [0, 0] width 0 height 0
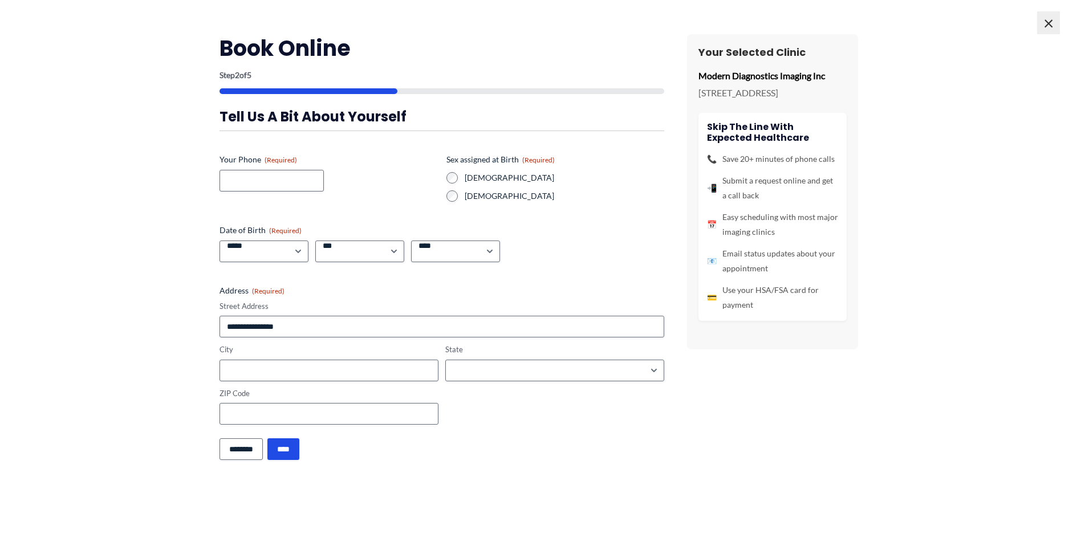
click at [1049, 23] on span "×" at bounding box center [1048, 22] width 23 height 23
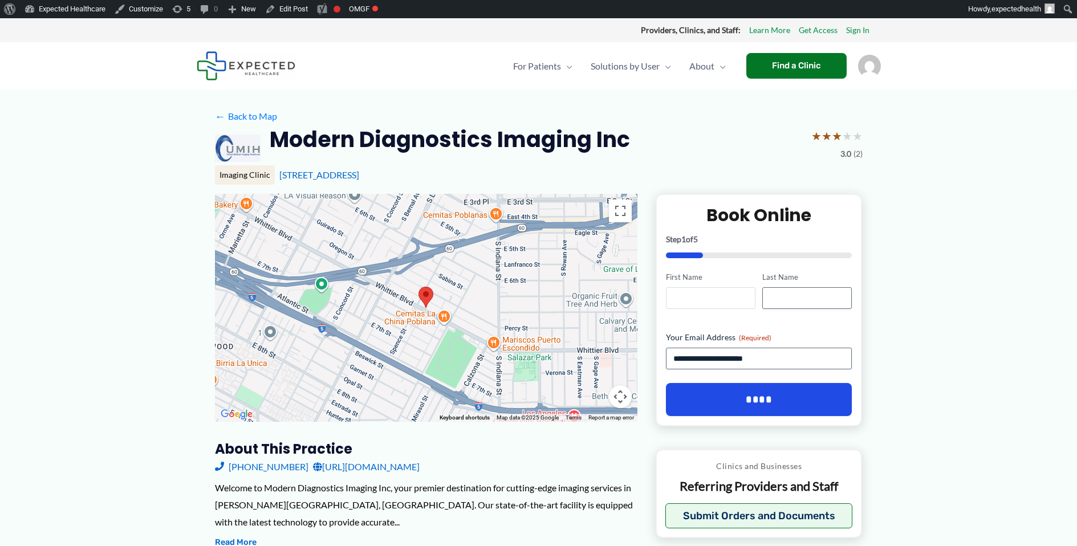
click at [722, 301] on input "First Name" at bounding box center [710, 298] width 89 height 22
type input "****"
type input "**********"
click input "********" at bounding box center [0, 0] width 0 height 0
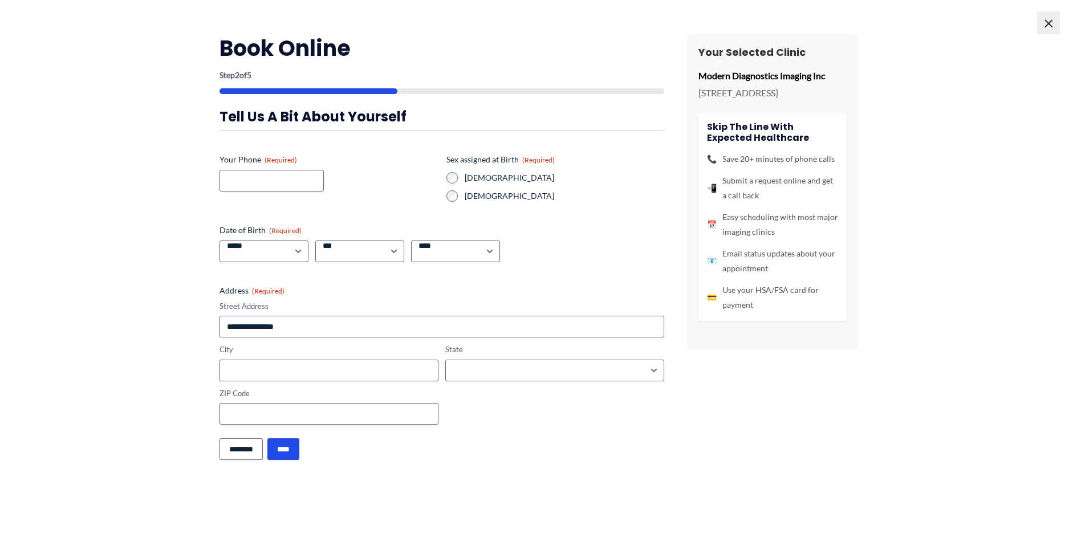
click at [1046, 21] on span "×" at bounding box center [1048, 22] width 23 height 23
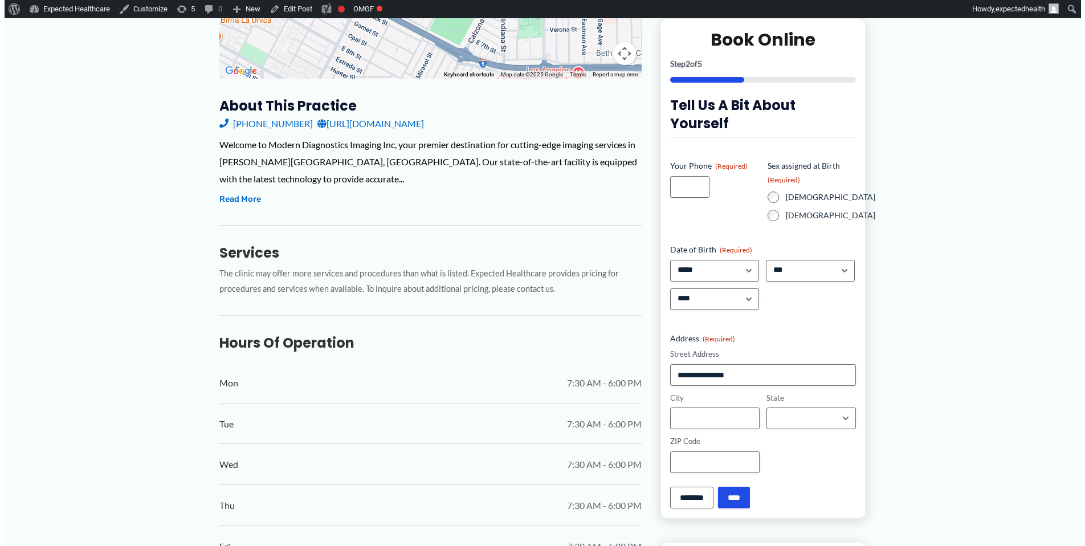
scroll to position [425, 0]
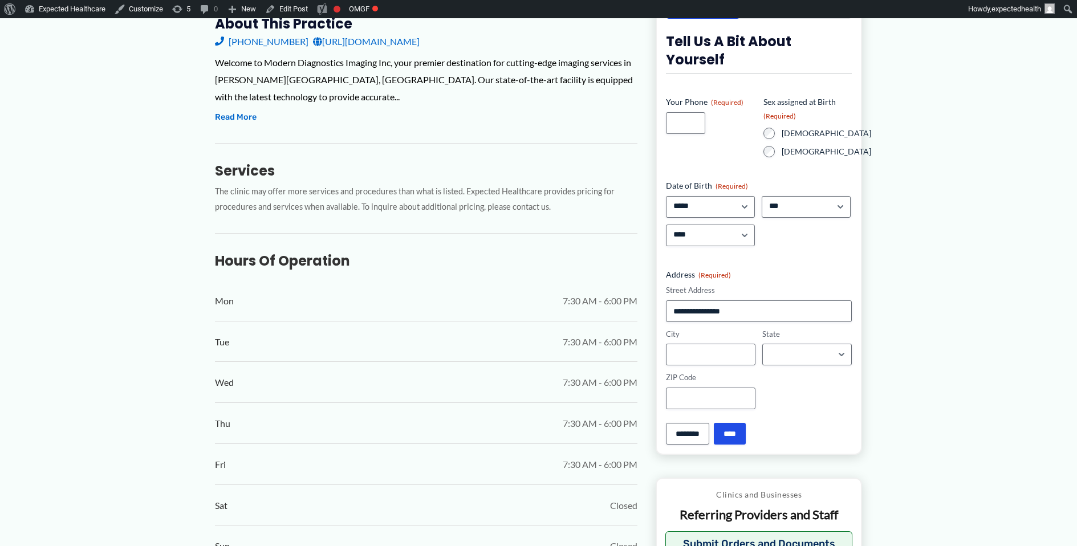
click at [733, 529] on div "Clinics and Businesses Referring Providers and Staff Submit Orders and Documents" at bounding box center [759, 522] width 188 height 70
click at [736, 536] on button "Submit Orders and Documents" at bounding box center [759, 543] width 188 height 25
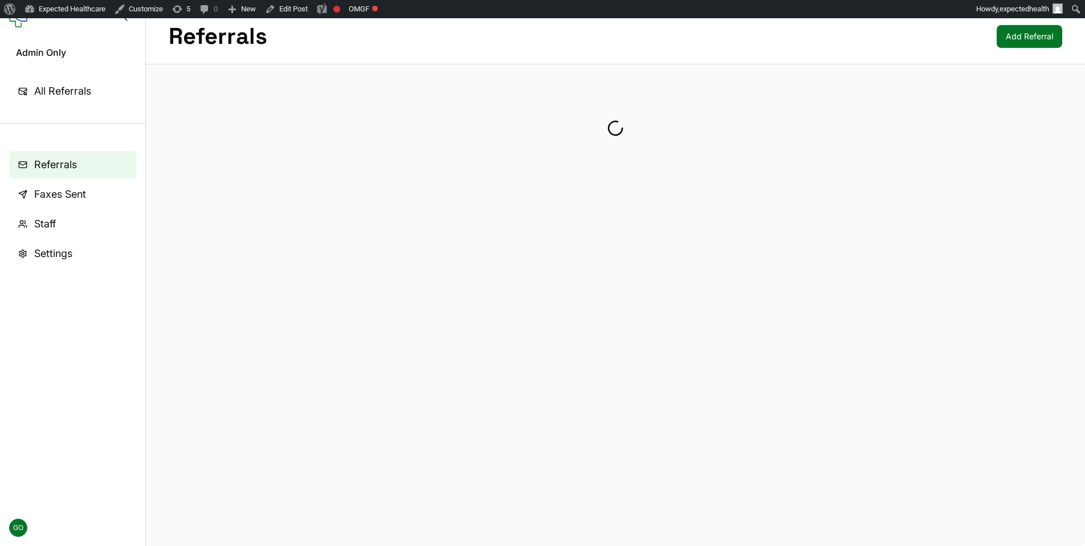
scroll to position [0, 0]
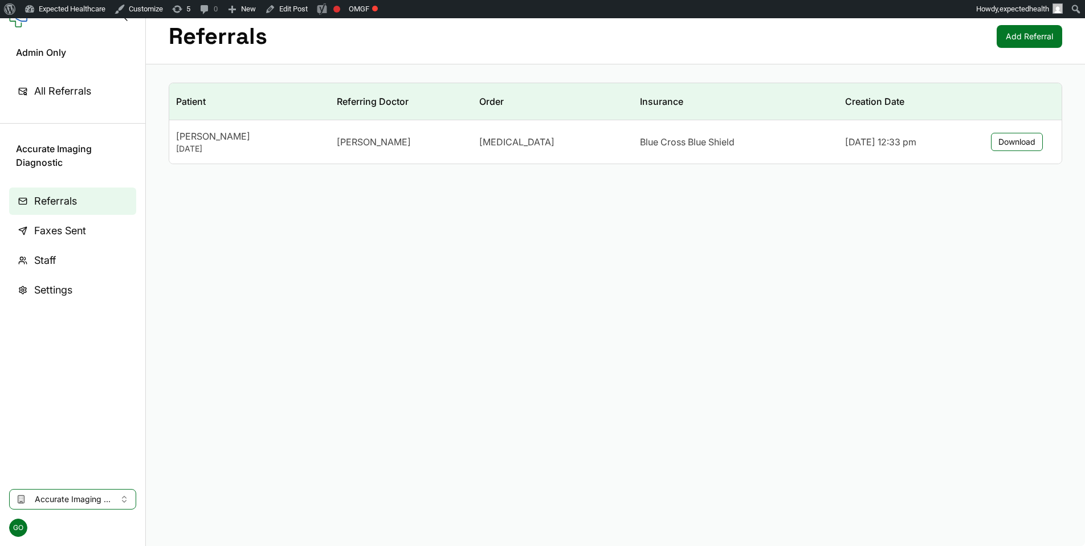
click at [17, 535] on span "GO" at bounding box center [18, 528] width 18 height 18
click at [34, 504] on button "Sign Out" at bounding box center [72, 503] width 122 height 21
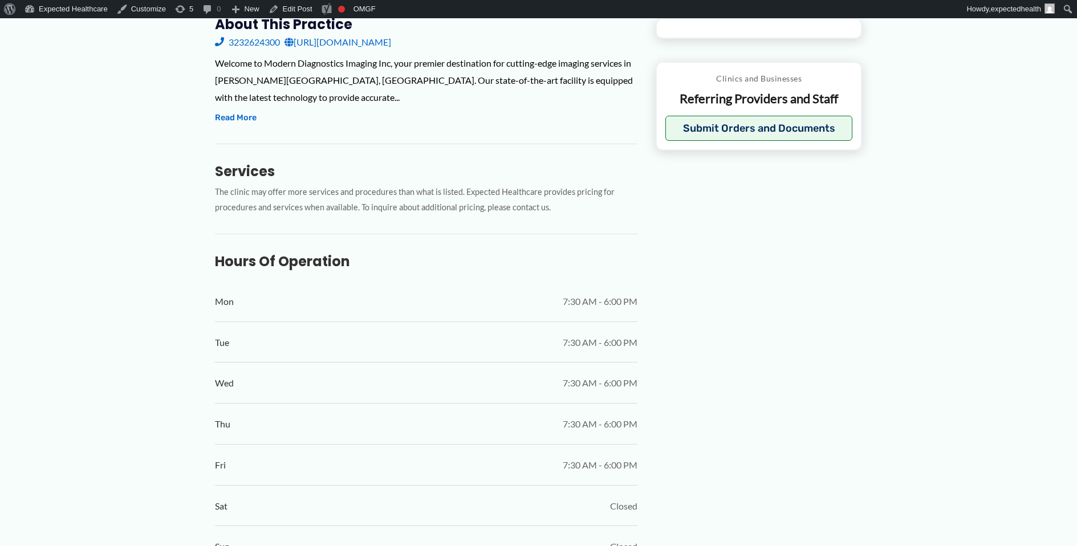
type input "**********"
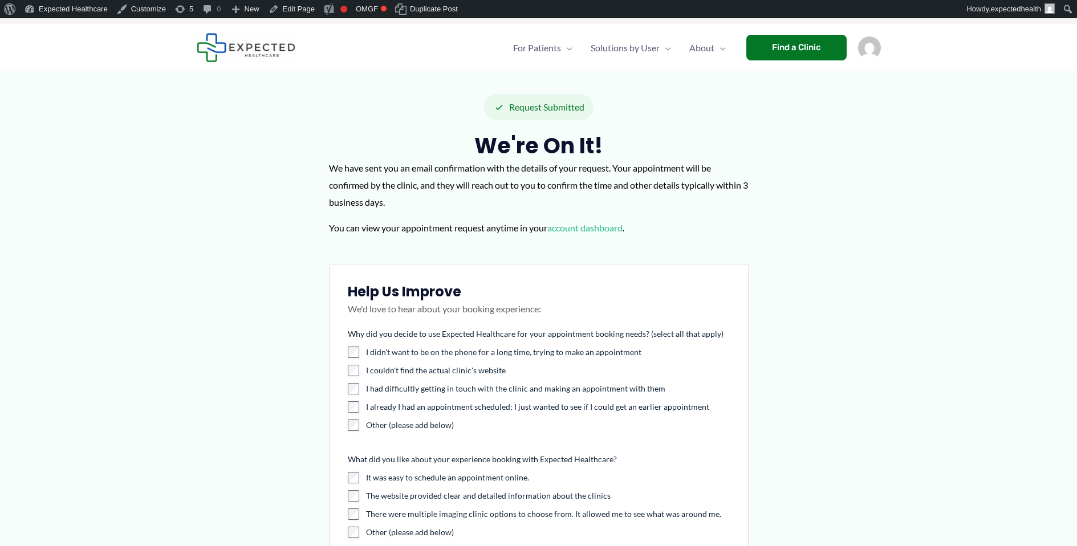
click at [867, 41] on img "Account icon link" at bounding box center [869, 47] width 23 height 23
click at [809, 104] on link "Log out" at bounding box center [835, 111] width 137 height 33
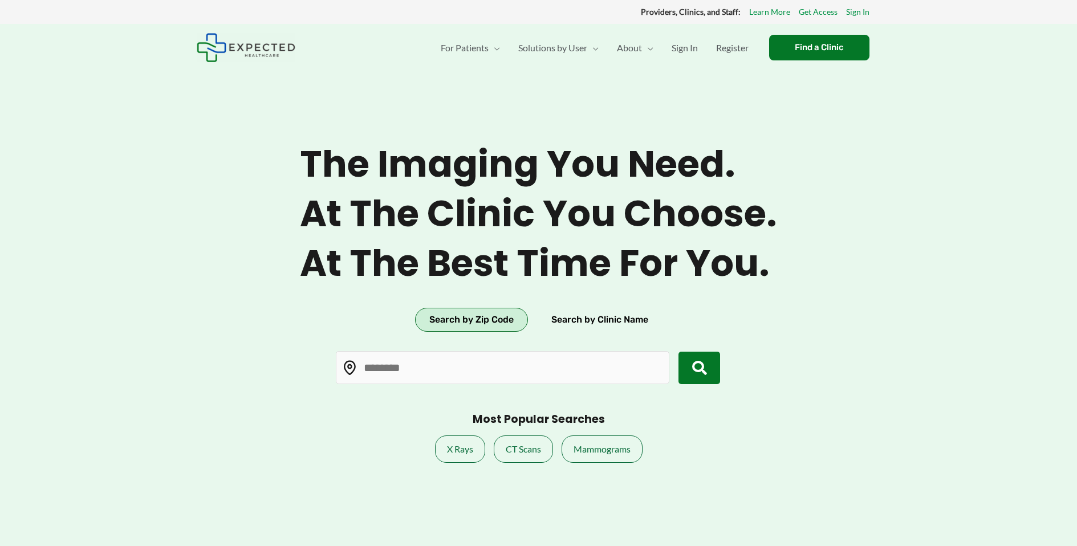
type input "*****"
drag, startPoint x: 487, startPoint y: 231, endPoint x: 482, endPoint y: 226, distance: 7.3
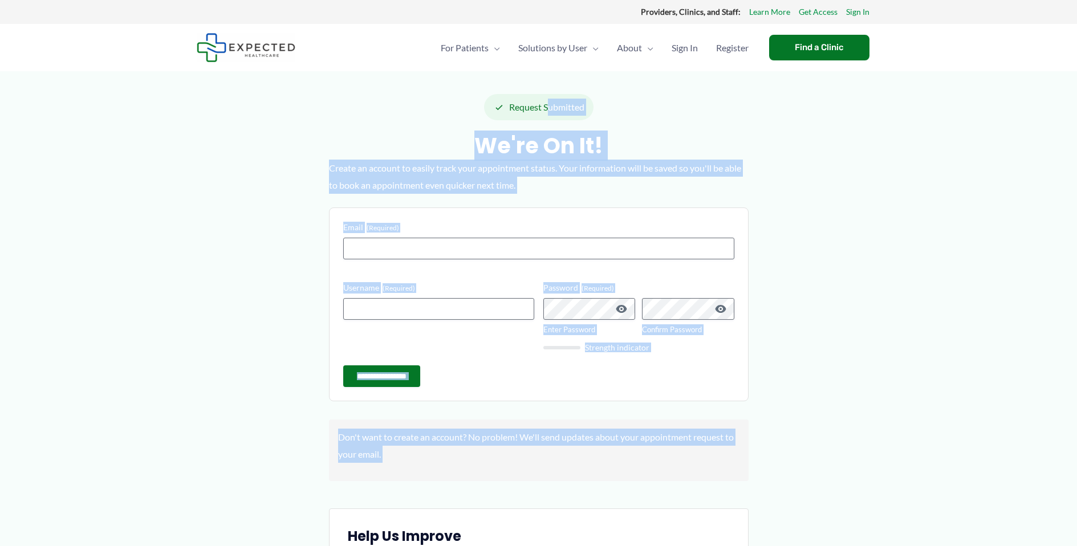
drag, startPoint x: 361, startPoint y: 105, endPoint x: 798, endPoint y: 492, distance: 583.8
click at [798, 492] on div "**********" at bounding box center [538, 534] width 1077 height 927
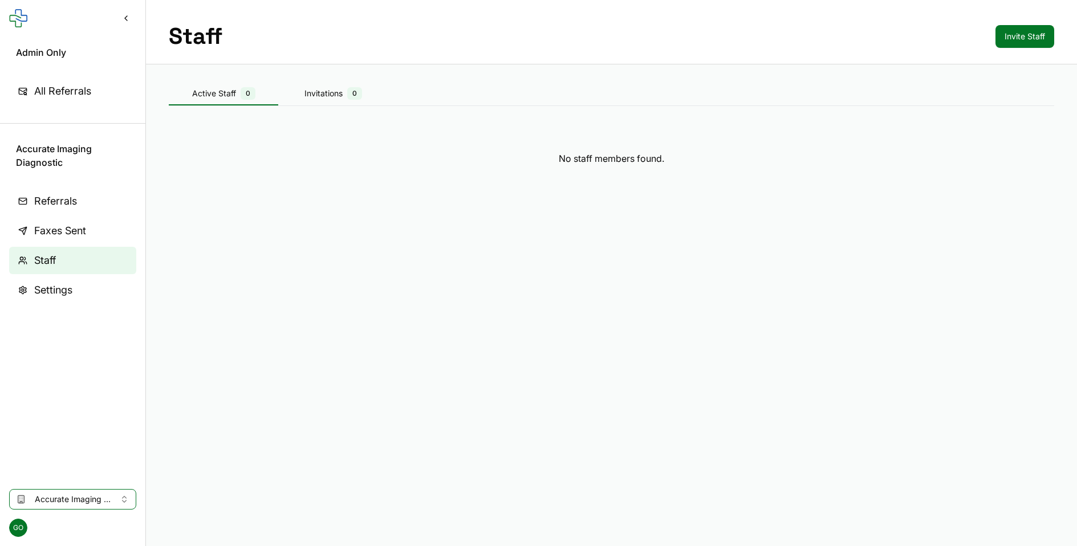
click at [65, 193] on span "Referrals" at bounding box center [55, 201] width 43 height 16
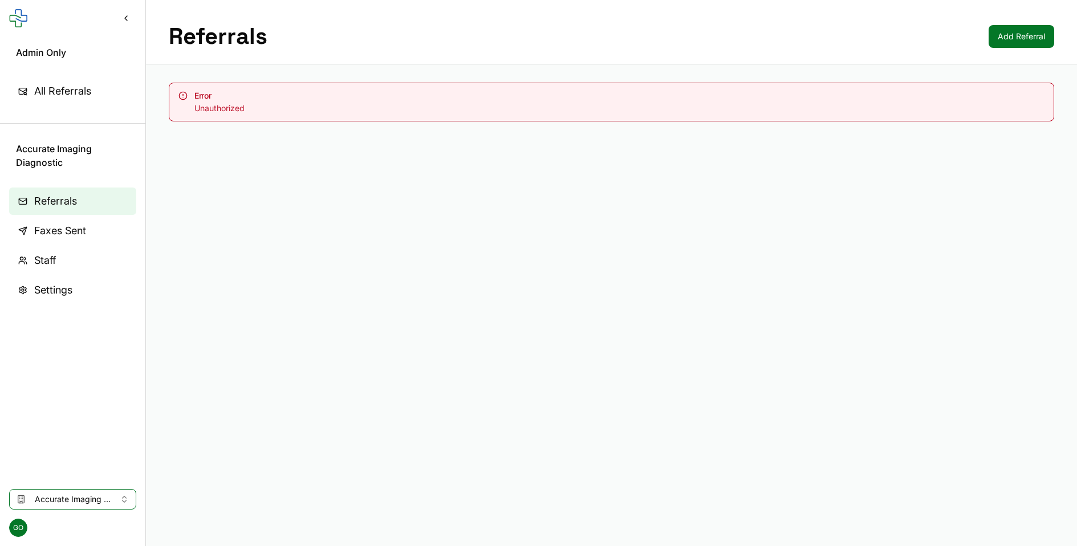
click at [604, 139] on div "Error Unauthorized" at bounding box center [611, 101] width 931 height 75
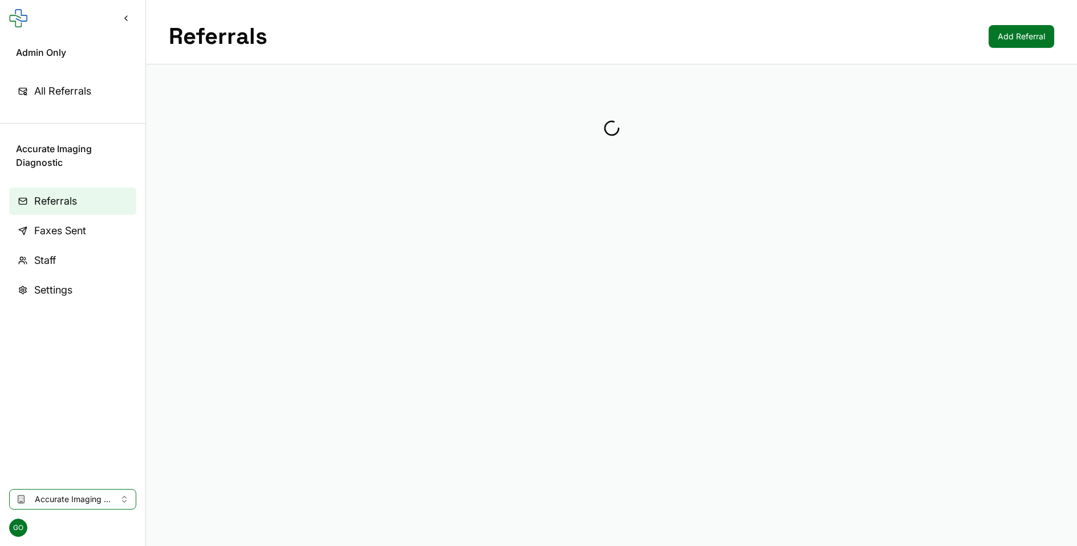
click at [112, 502] on button "Accurate Imaging Diagnostic" at bounding box center [72, 499] width 127 height 21
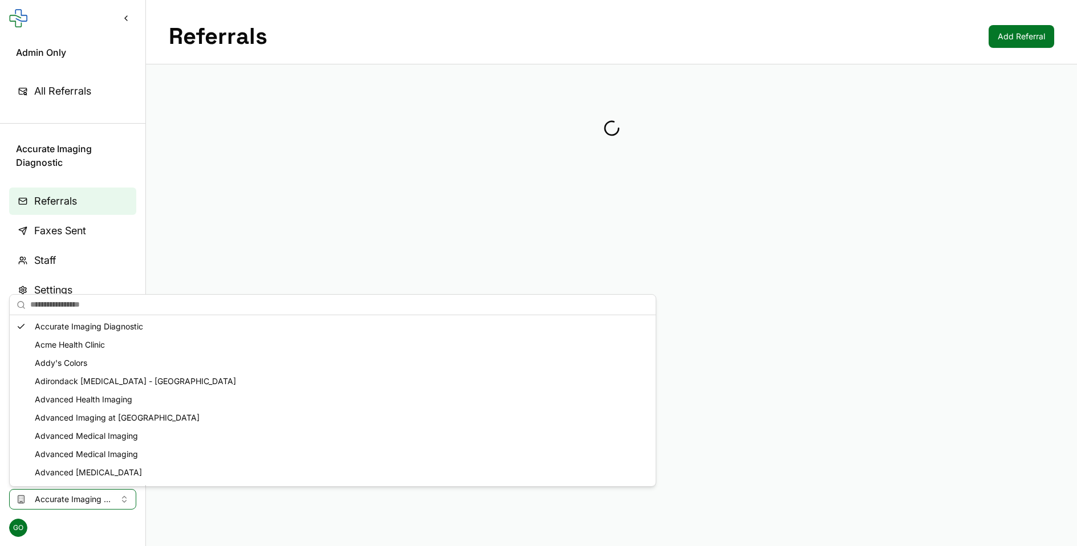
click at [306, 227] on main "Referrals Add Referral" at bounding box center [611, 273] width 931 height 546
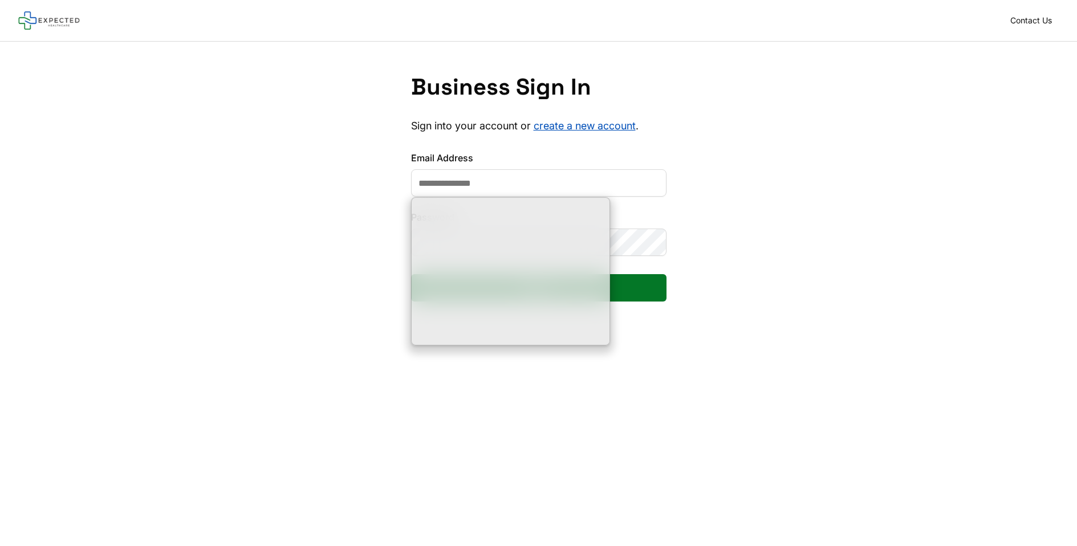
type input "**********"
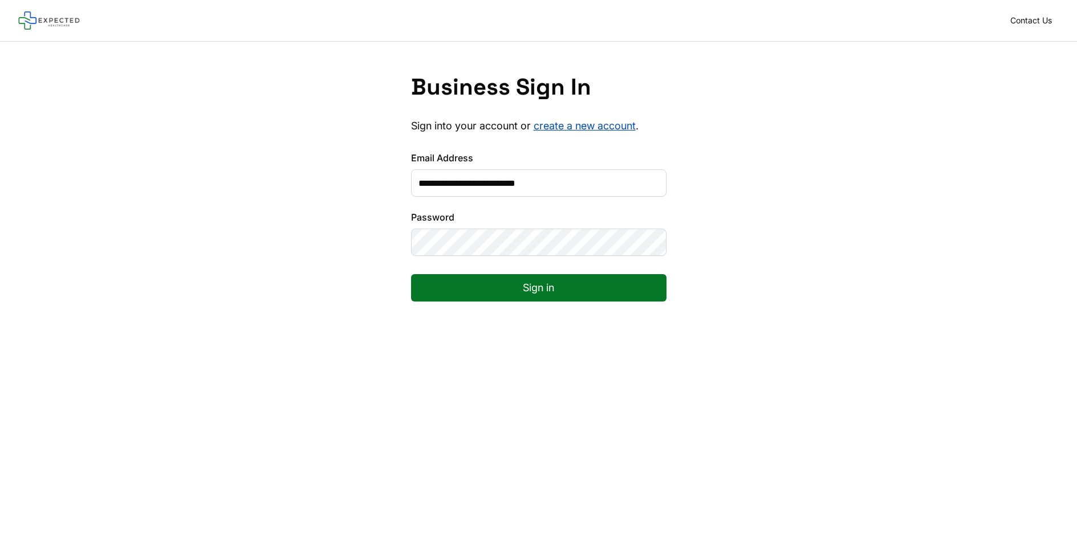
click at [411, 274] on button "Sign in" at bounding box center [538, 287] width 255 height 27
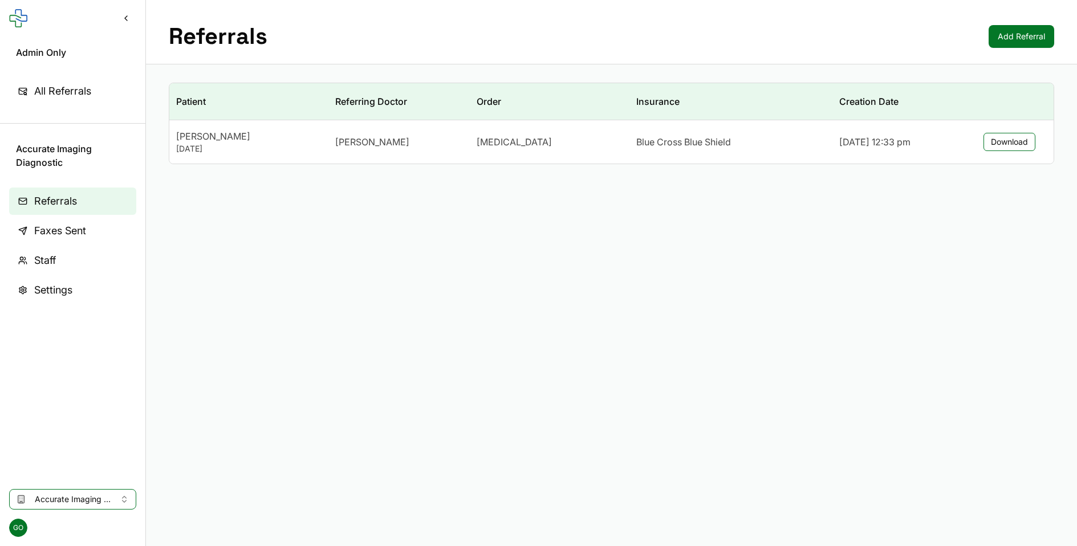
click at [98, 503] on span "Accurate Imaging Diagnostic" at bounding box center [73, 499] width 76 height 11
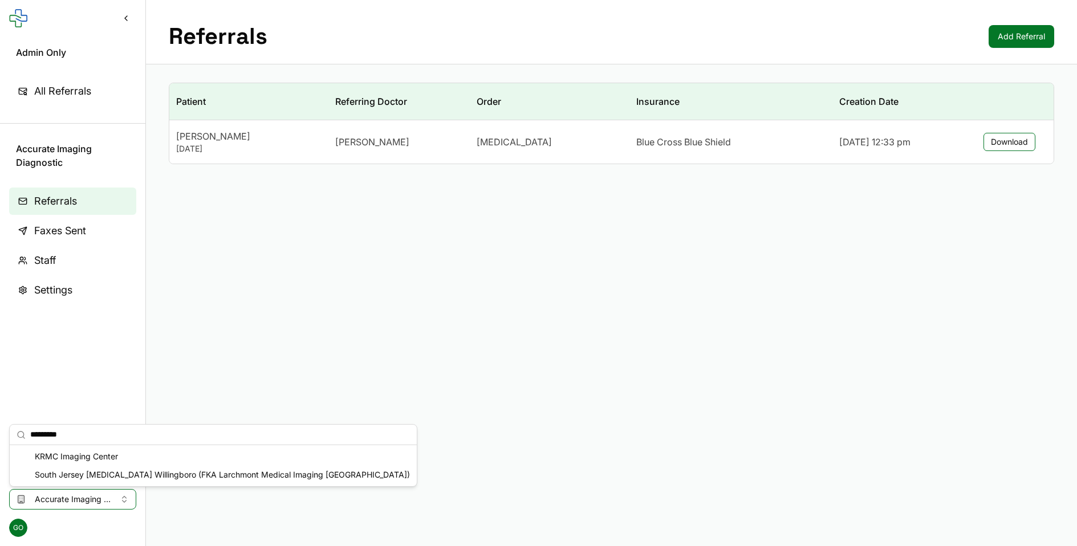
type input "*********"
click at [119, 456] on div "KRMC Imaging Center" at bounding box center [213, 456] width 402 height 18
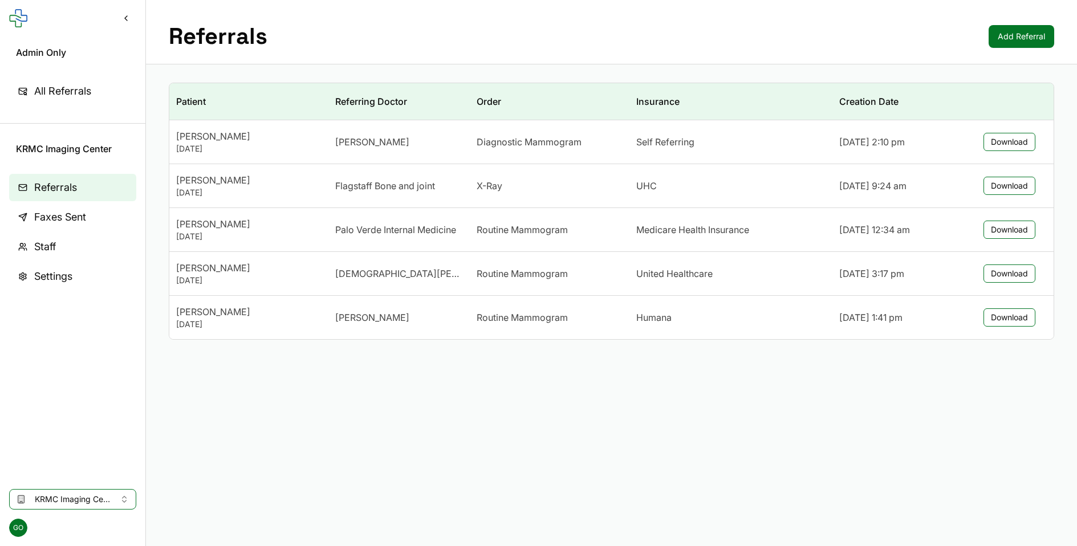
click at [1001, 144] on button "Download" at bounding box center [1009, 142] width 52 height 18
click at [64, 252] on link "Staff" at bounding box center [72, 246] width 127 height 27
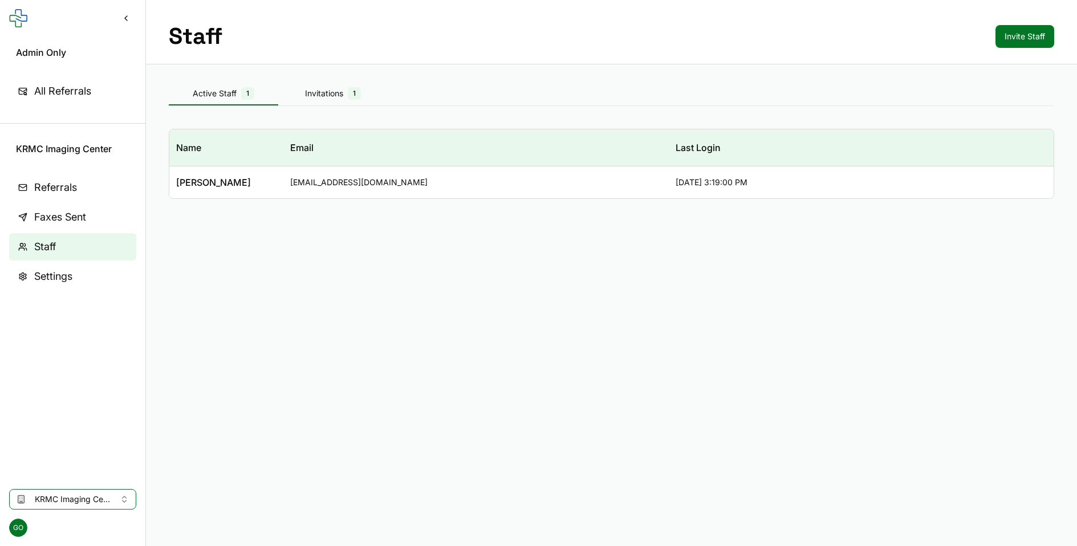
click at [328, 97] on div "Invitations 1" at bounding box center [332, 93] width 109 height 13
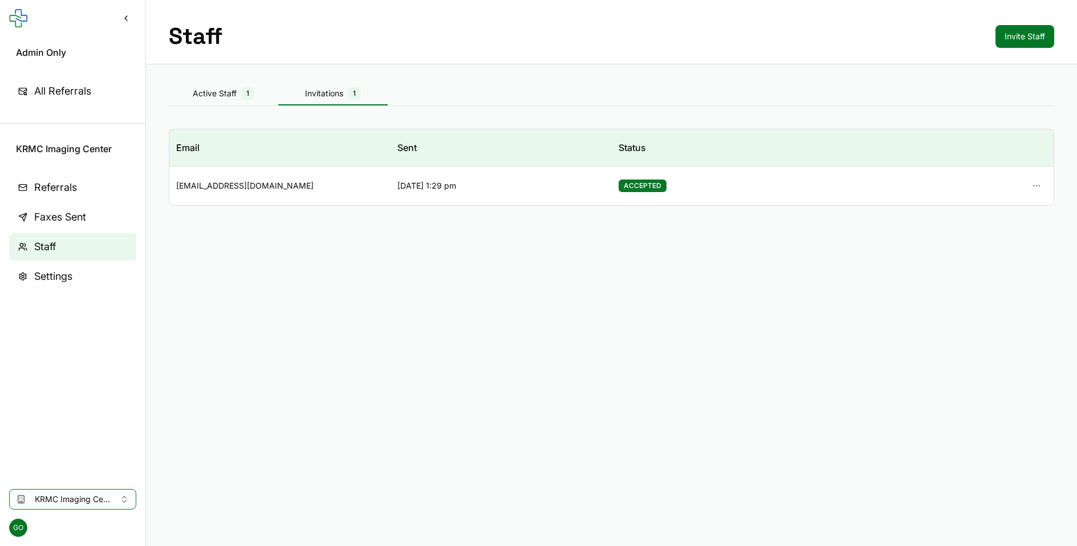
click at [1024, 36] on button "Invite Staff" at bounding box center [1024, 36] width 59 height 23
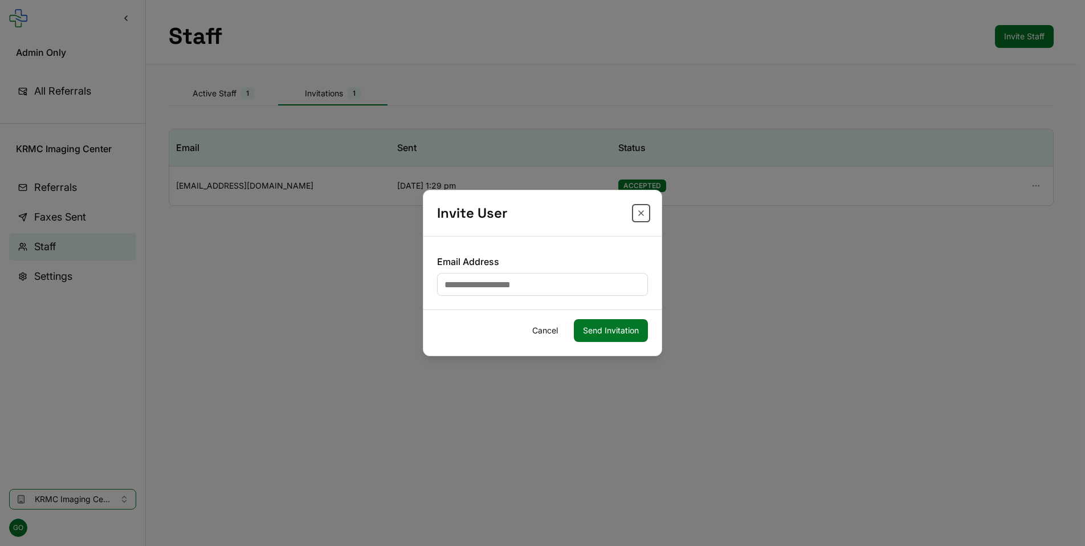
click at [643, 211] on button "Close" at bounding box center [641, 213] width 14 height 14
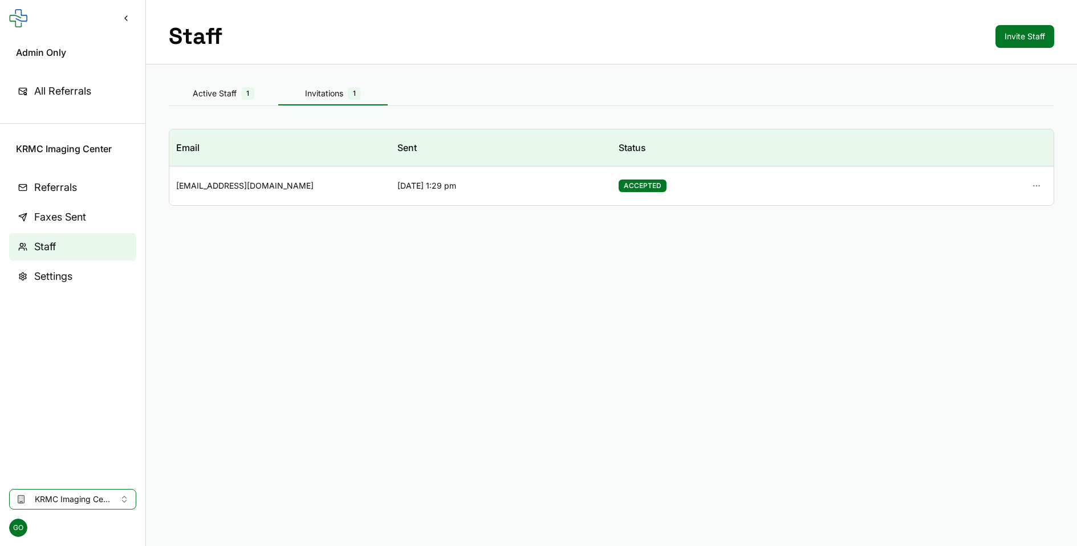
click at [59, 193] on span "Referrals" at bounding box center [55, 188] width 43 height 16
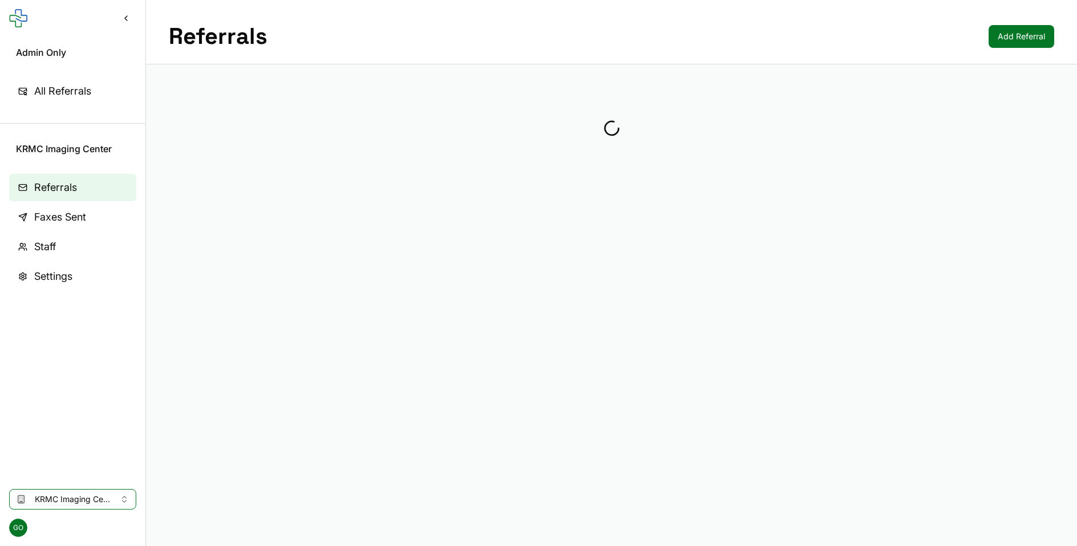
click at [70, 214] on span "Faxes Sent" at bounding box center [60, 217] width 52 height 16
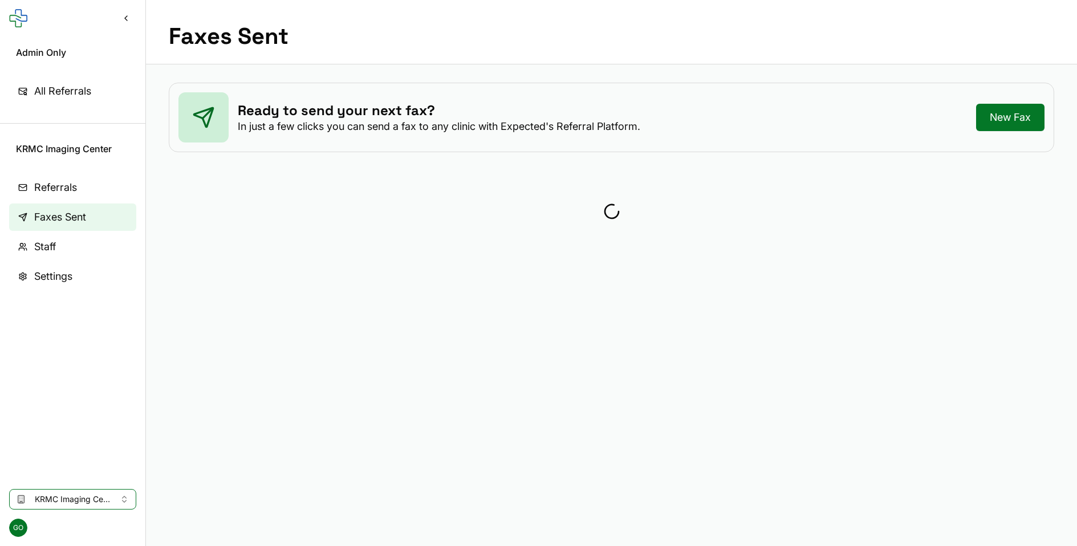
click at [71, 184] on span "Referrals" at bounding box center [55, 188] width 43 height 16
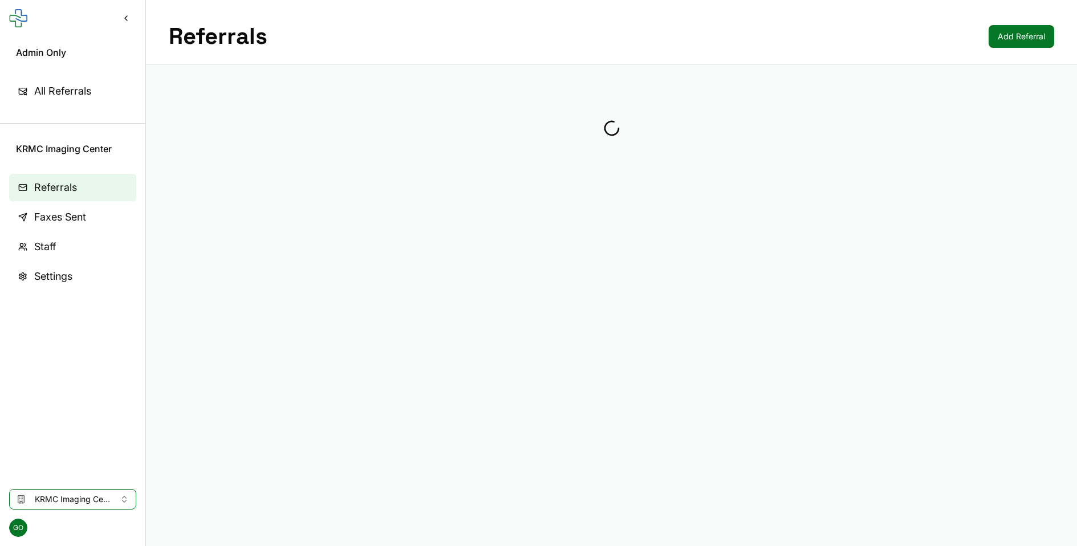
click at [50, 246] on span "Staff" at bounding box center [45, 247] width 22 height 16
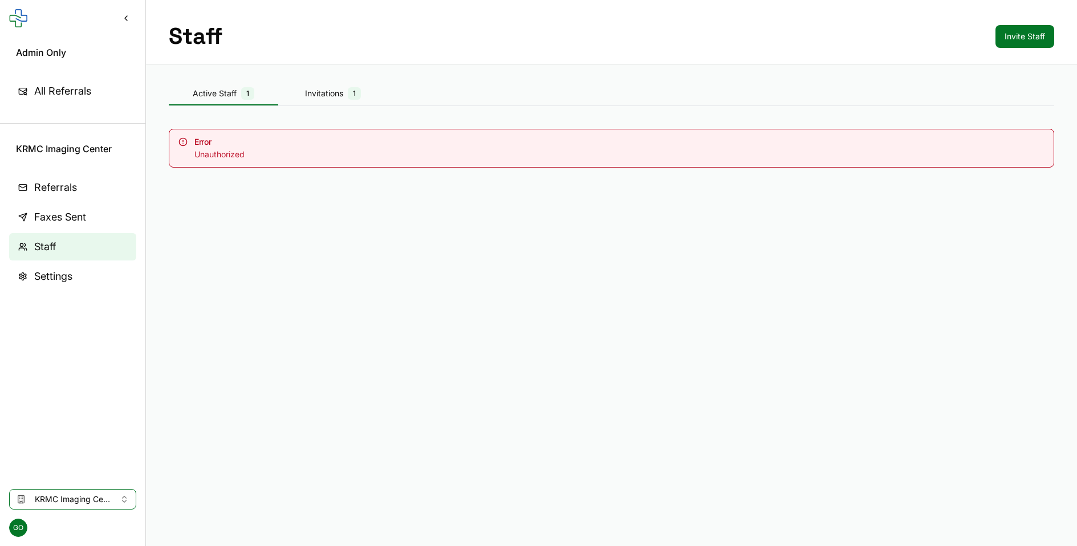
click at [314, 103] on button "Invitations 1" at bounding box center [332, 94] width 109 height 23
click at [260, 90] on div "Active Staff 1" at bounding box center [223, 93] width 109 height 13
click at [53, 267] on link "Settings" at bounding box center [72, 276] width 127 height 27
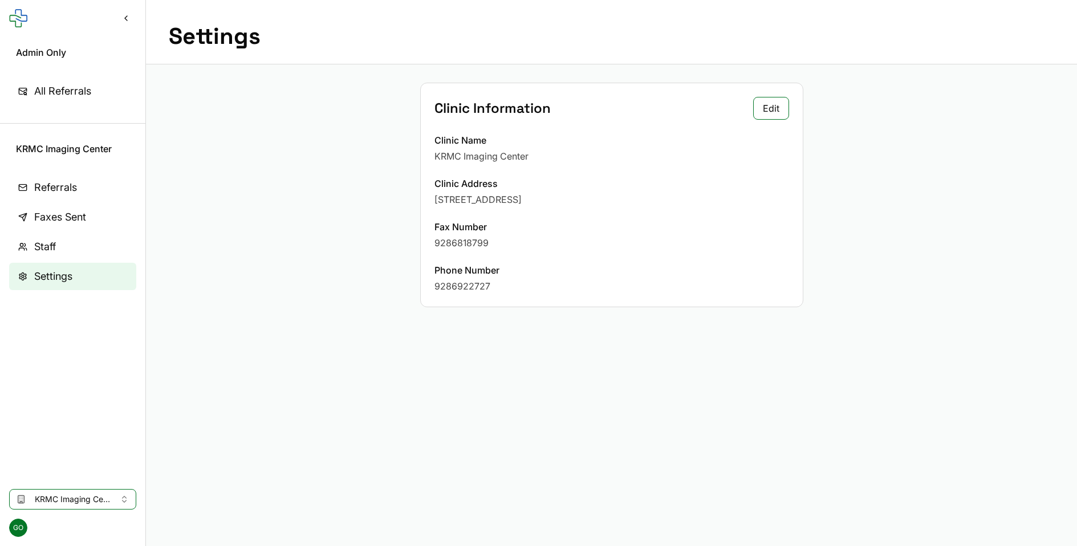
click at [79, 185] on link "Referrals" at bounding box center [72, 187] width 127 height 27
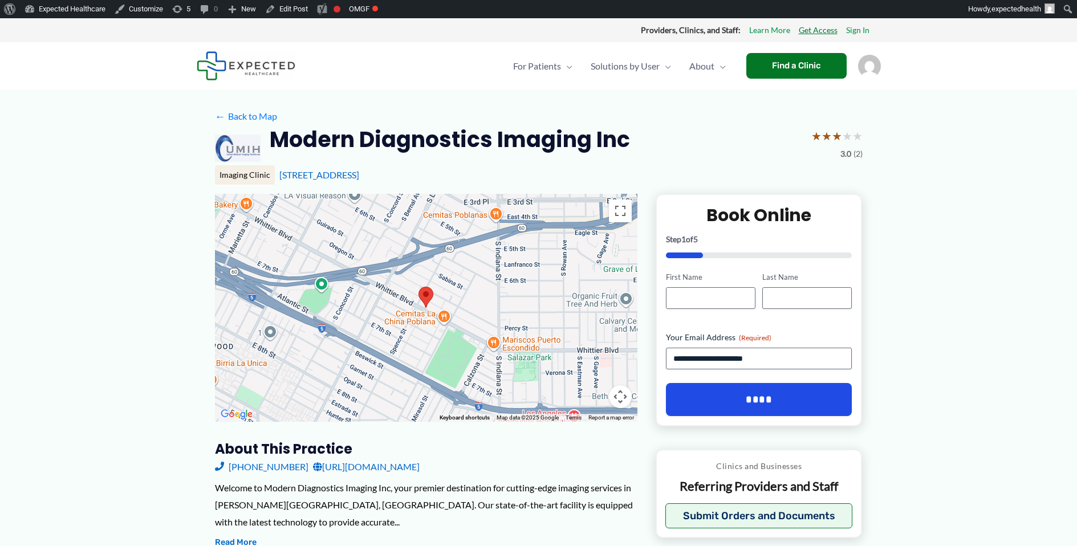
click at [817, 30] on link "Get Access" at bounding box center [817, 30] width 39 height 15
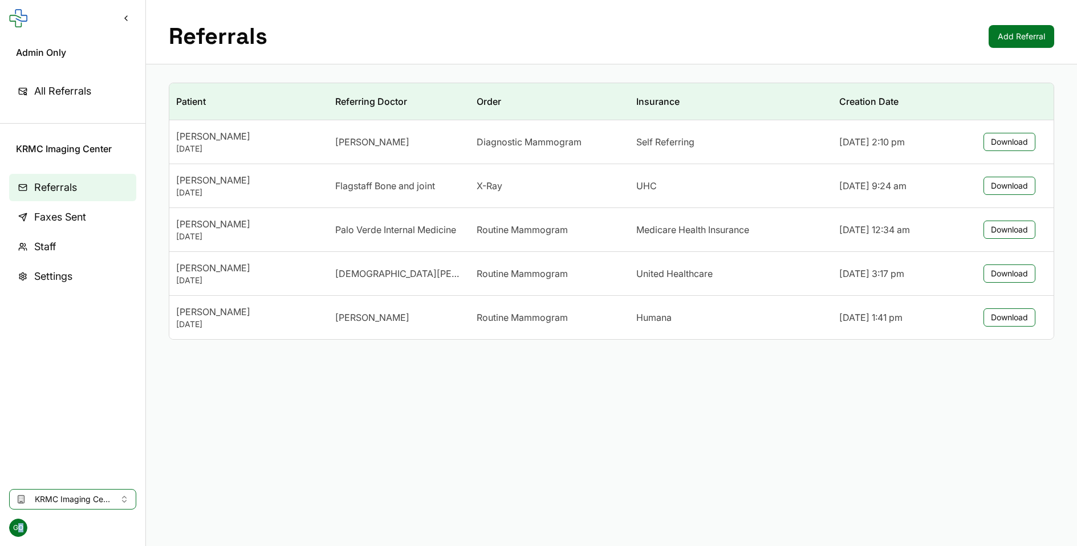
click at [20, 532] on span "GO" at bounding box center [18, 528] width 18 height 18
click at [36, 506] on button "Sign Out" at bounding box center [72, 503] width 122 height 21
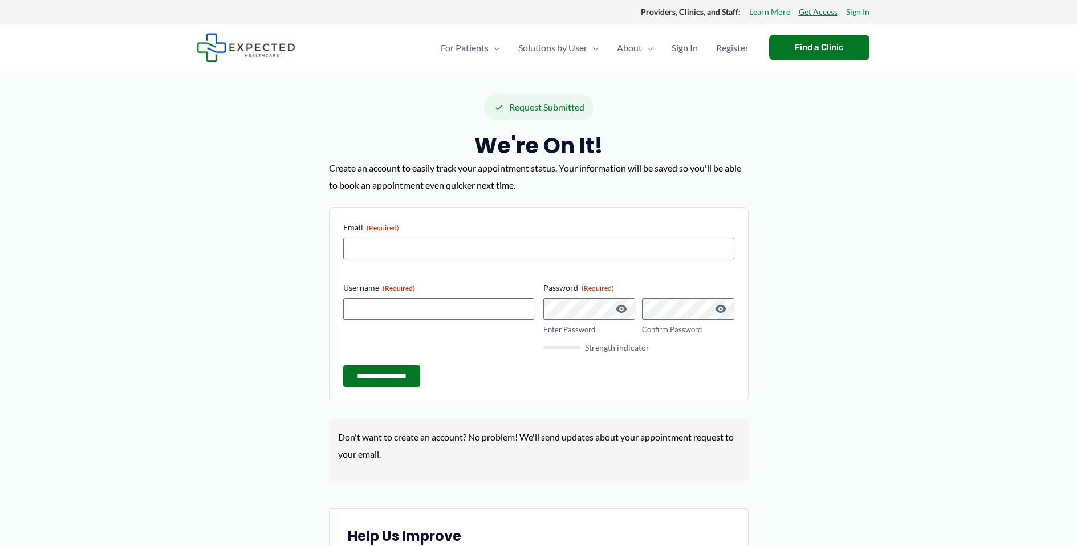
click at [825, 11] on link "Get Access" at bounding box center [817, 12] width 39 height 15
